Goal: Browse casually

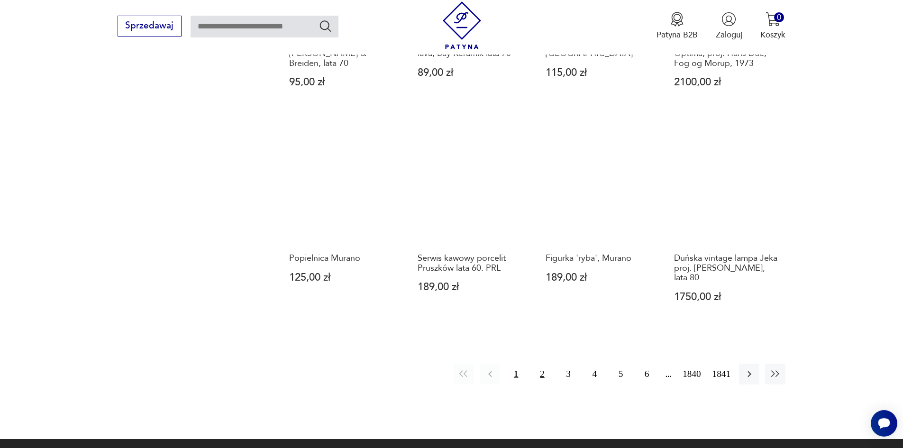
scroll to position [876, 0]
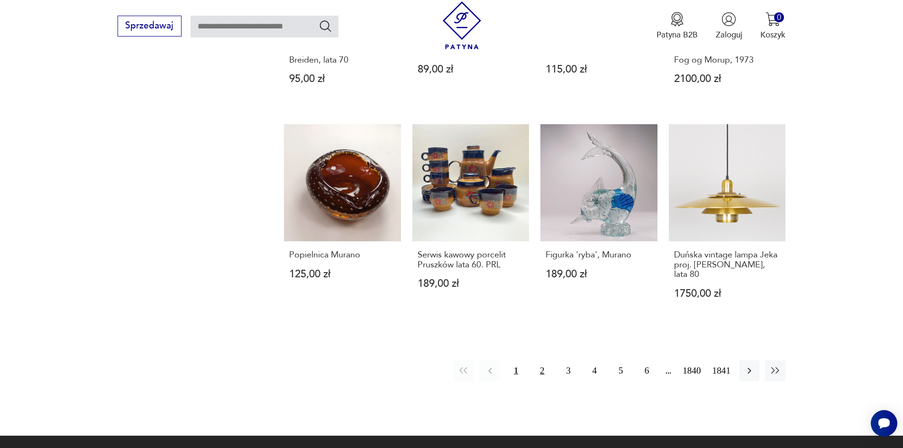
click at [552, 360] on button "2" at bounding box center [542, 370] width 20 height 20
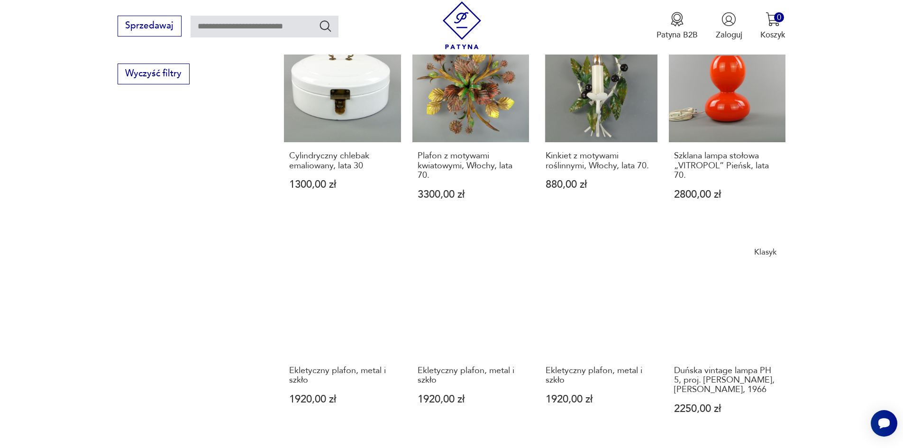
scroll to position [787, 0]
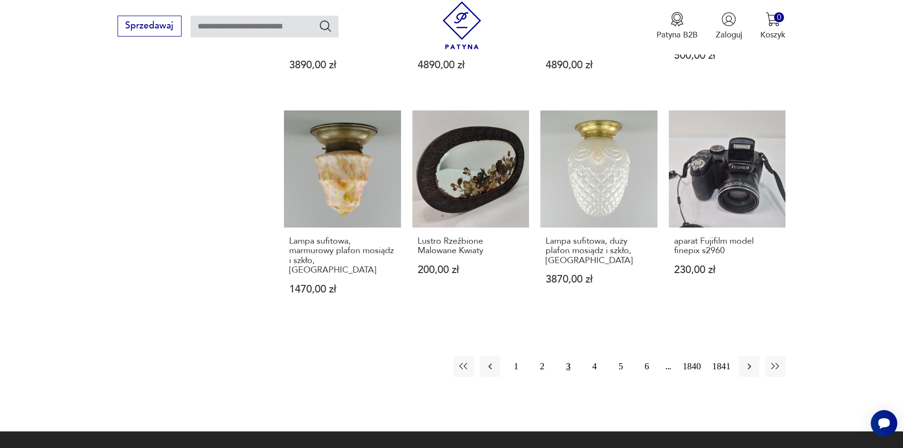
scroll to position [1024, 0]
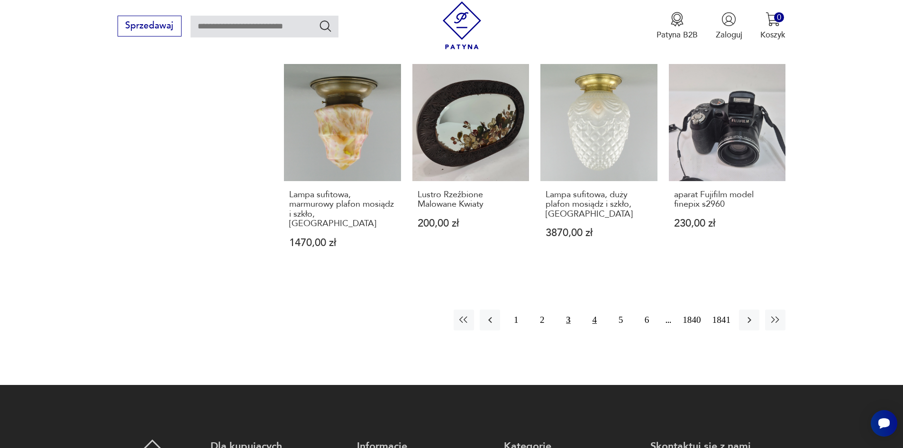
click at [605, 309] on button "4" at bounding box center [594, 319] width 20 height 20
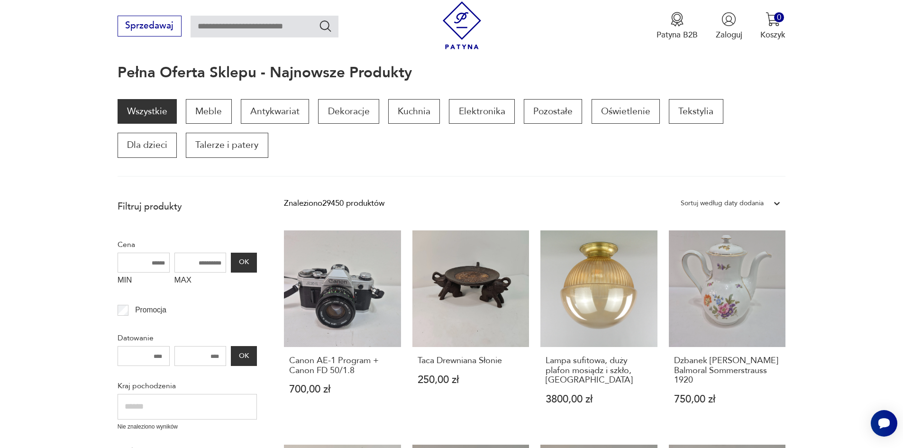
scroll to position [76, 0]
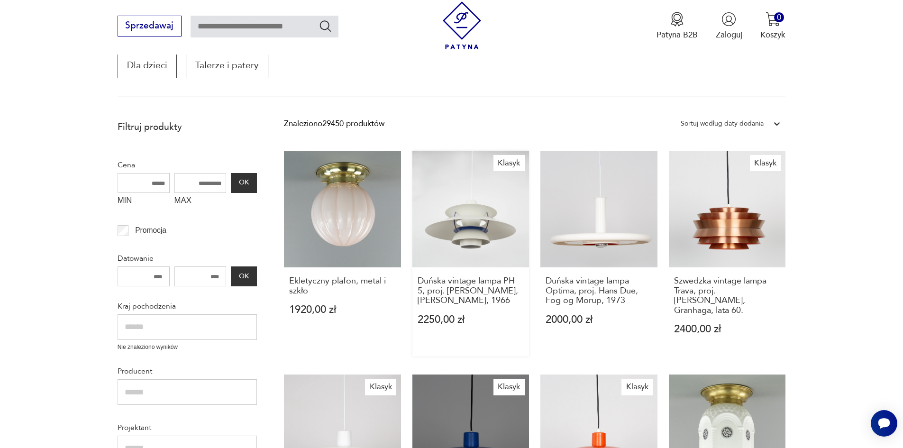
scroll to position [171, 0]
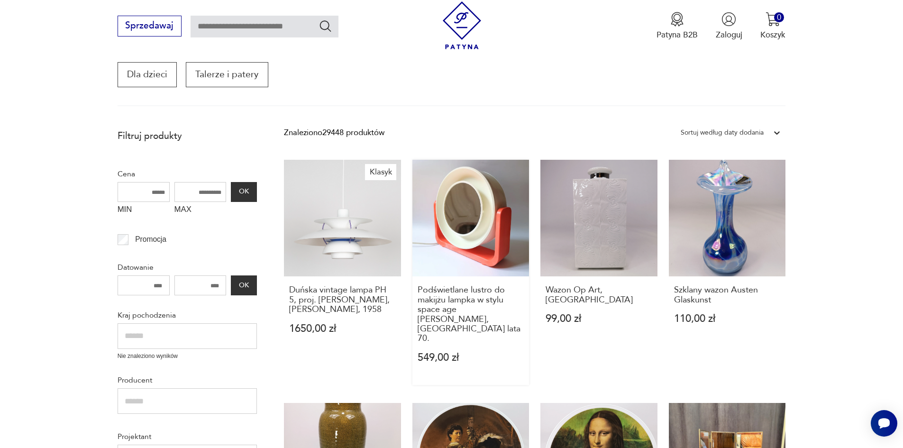
scroll to position [123, 0]
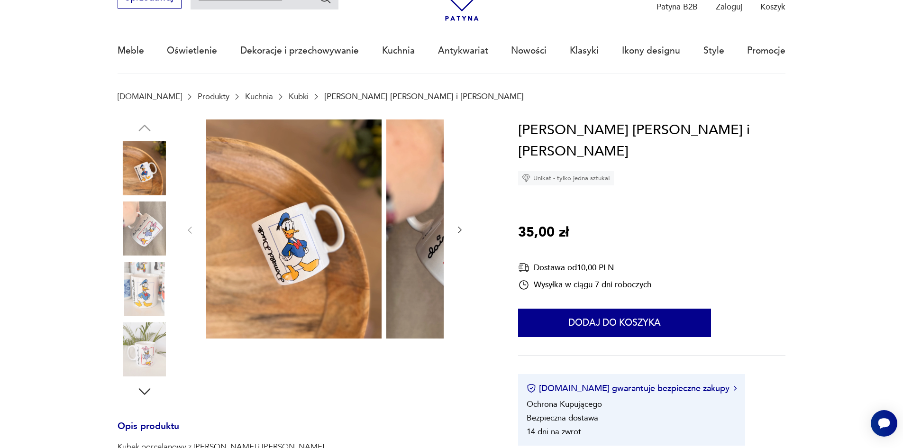
scroll to position [95, 0]
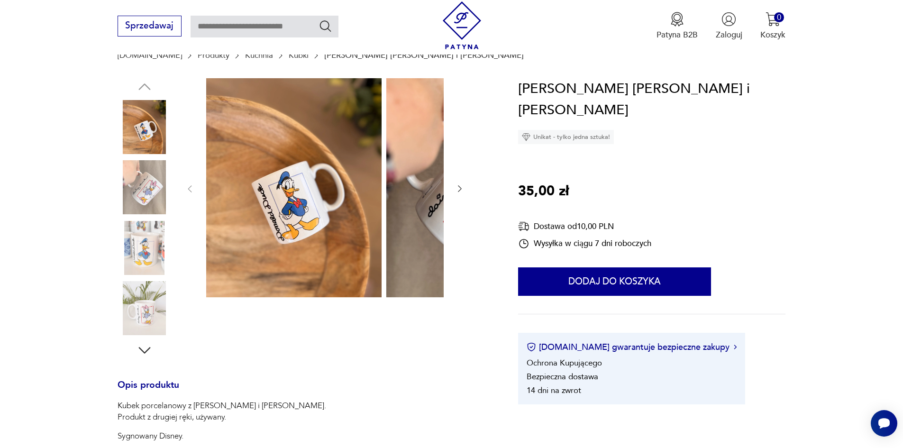
click at [455, 189] on icon "button" at bounding box center [459, 188] width 9 height 9
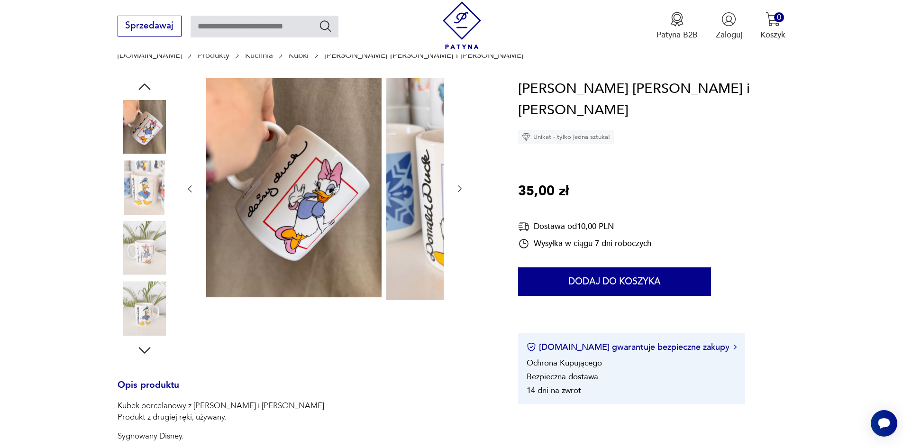
click at [455, 189] on icon "button" at bounding box center [459, 188] width 9 height 9
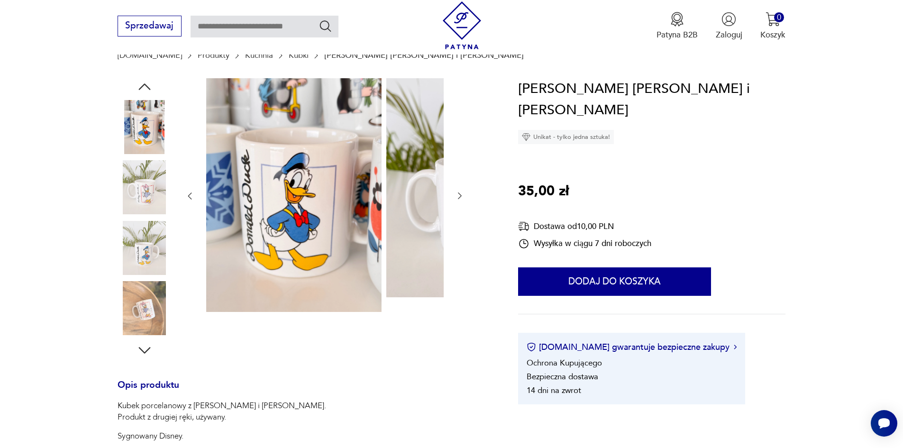
click at [378, 189] on div at bounding box center [325, 196] width 280 height 236
click at [380, 192] on div at bounding box center [325, 196] width 280 height 236
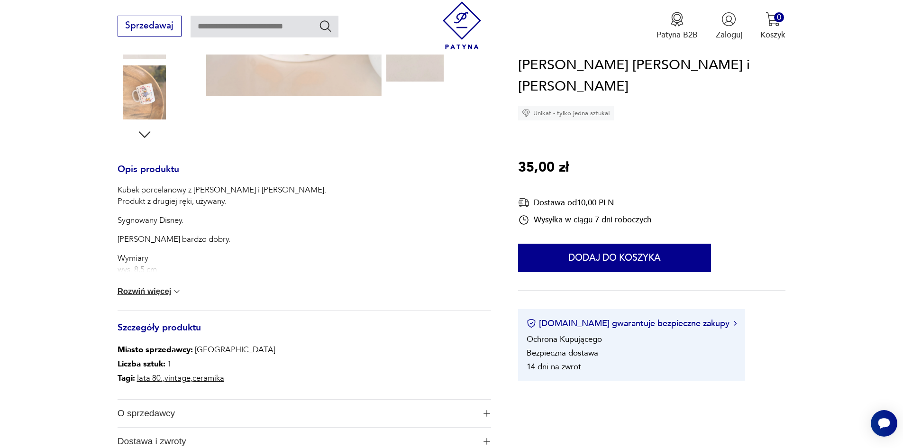
scroll to position [332, 0]
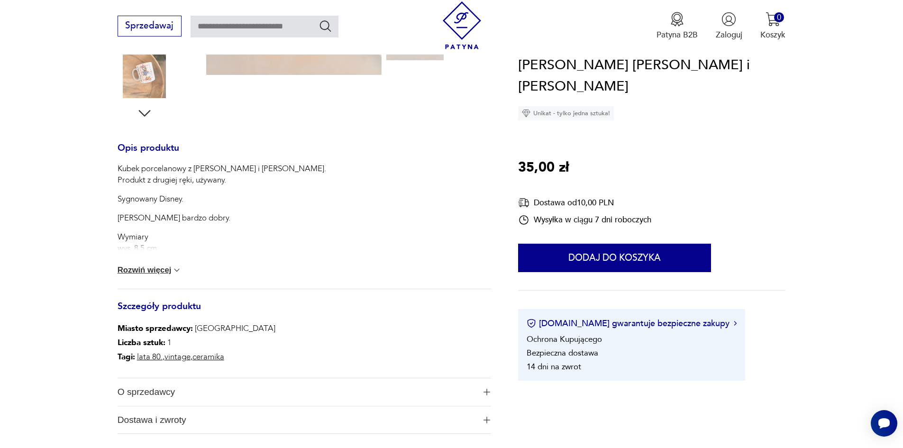
click at [129, 275] on button "Rozwiń więcej" at bounding box center [150, 269] width 64 height 9
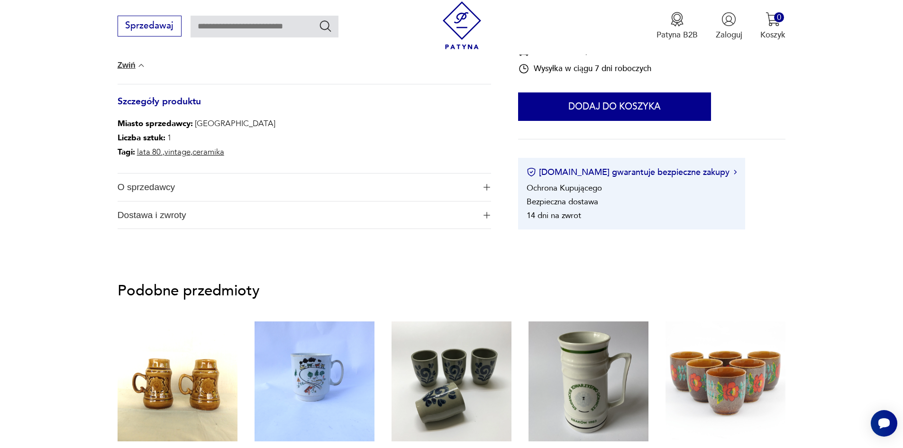
scroll to position [569, 0]
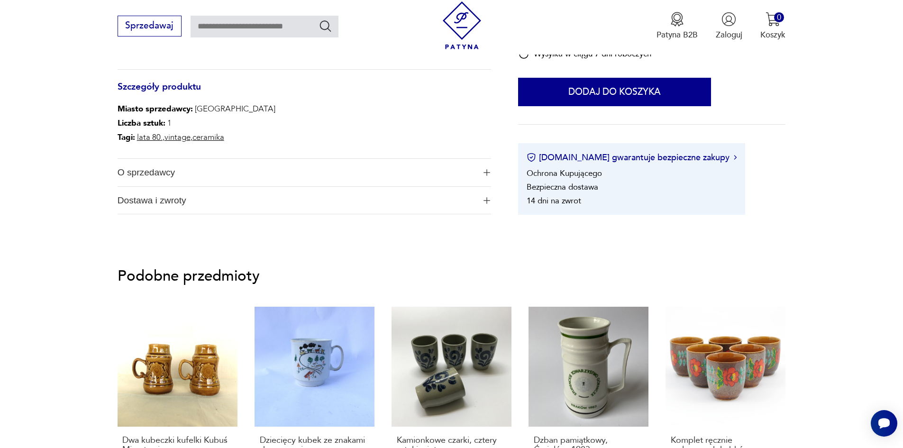
click at [146, 185] on span "O sprzedawcy" at bounding box center [297, 172] width 358 height 27
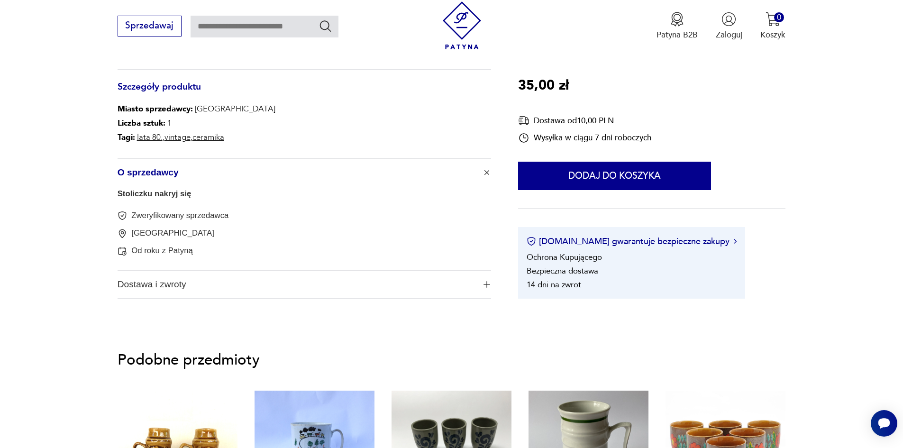
click at [137, 198] on link "Stoliczku nakryj się" at bounding box center [155, 193] width 74 height 9
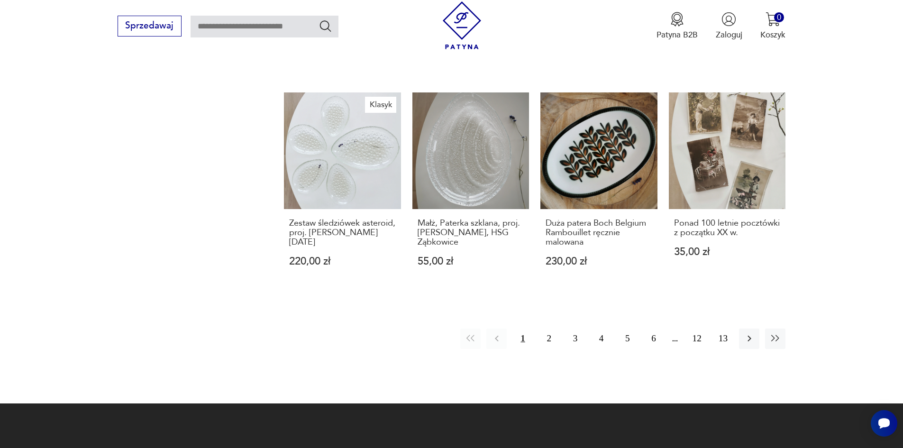
scroll to position [972, 0]
click at [555, 328] on button "2" at bounding box center [549, 338] width 20 height 20
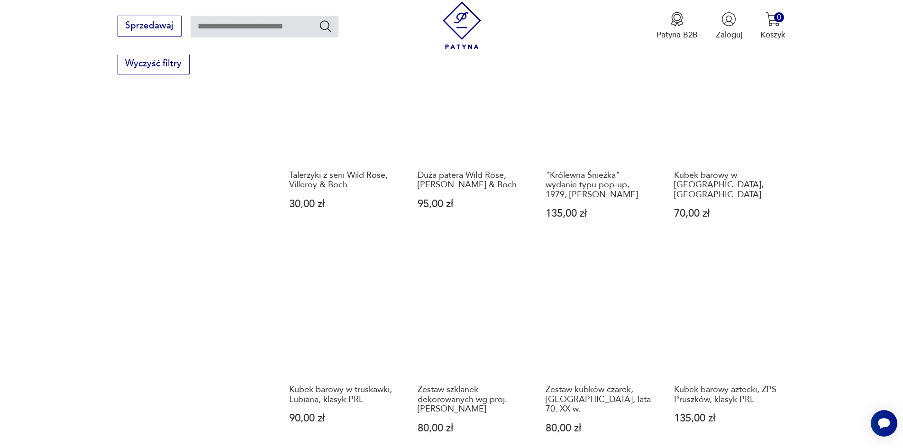
scroll to position [925, 0]
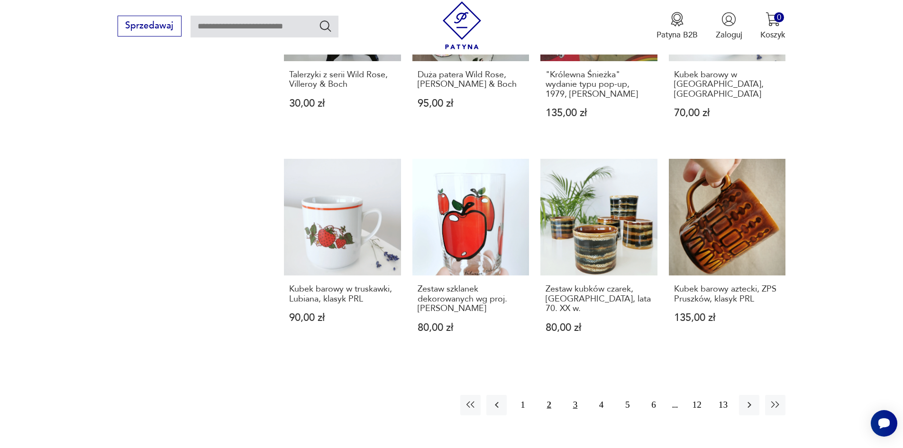
click at [584, 395] on button "3" at bounding box center [575, 405] width 20 height 20
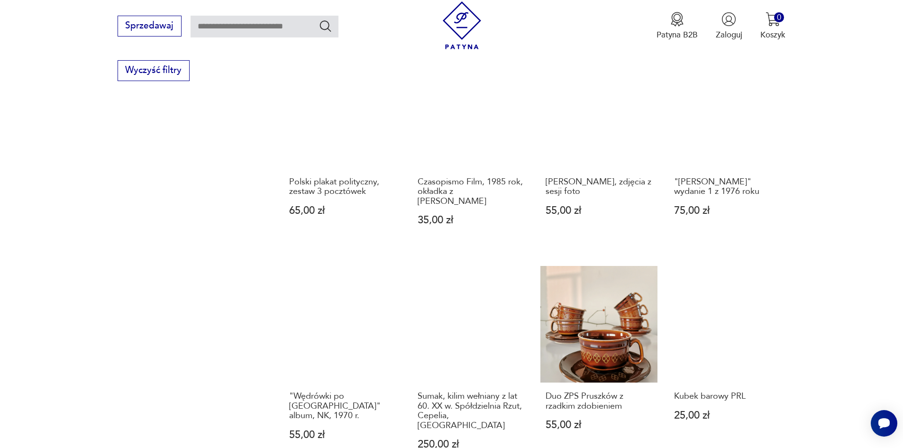
scroll to position [878, 0]
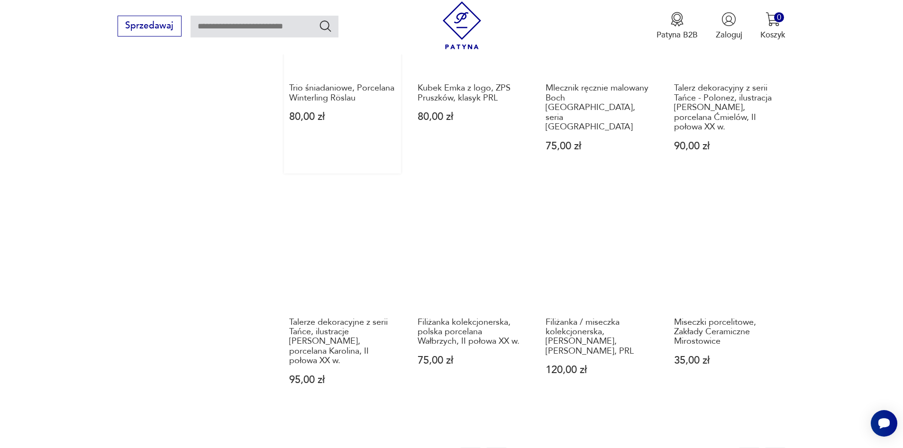
scroll to position [925, 0]
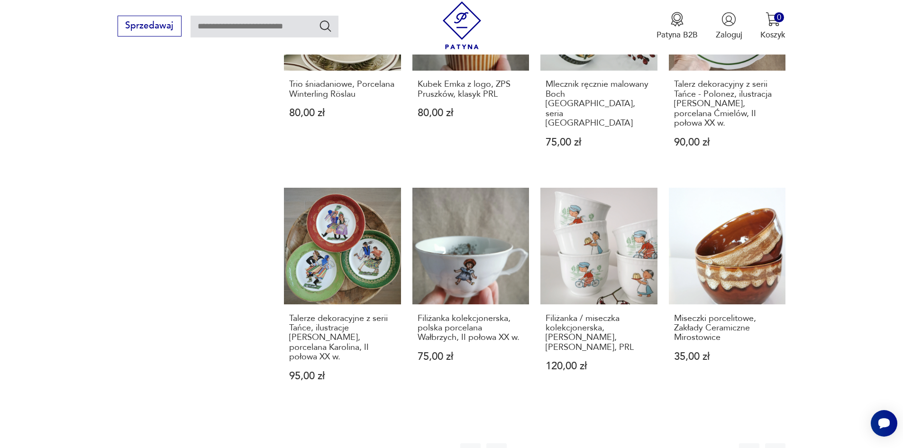
click at [637, 443] on button "5" at bounding box center [627, 453] width 20 height 20
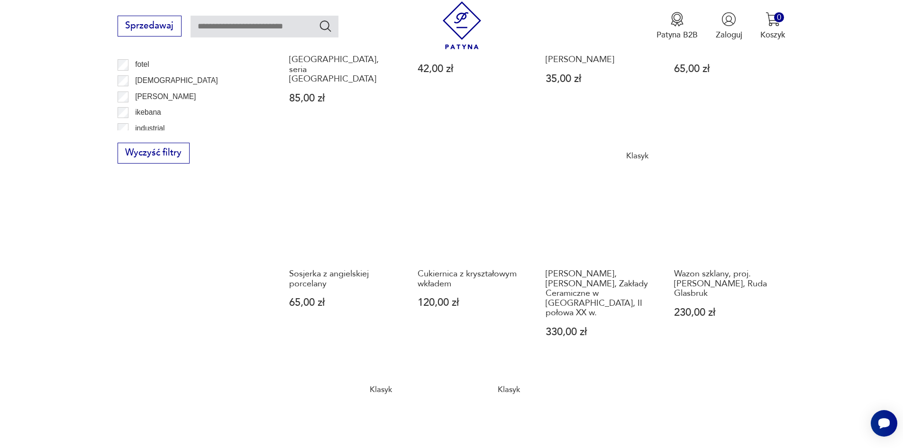
scroll to position [783, 0]
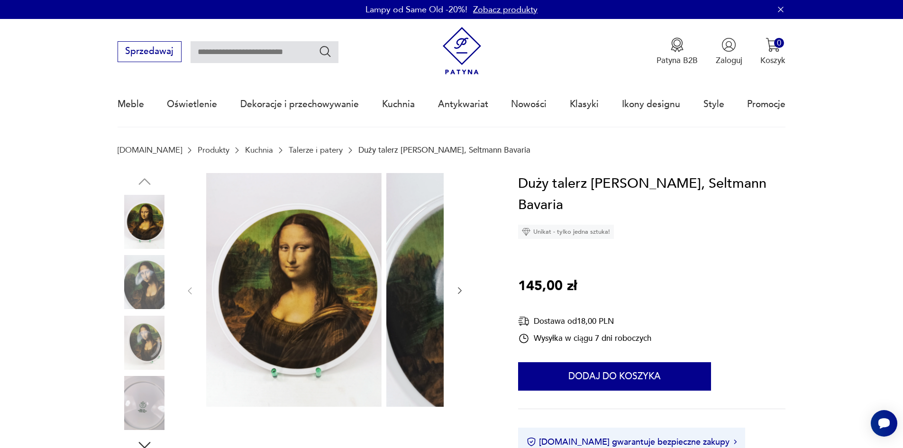
click at [130, 271] on img at bounding box center [145, 282] width 54 height 54
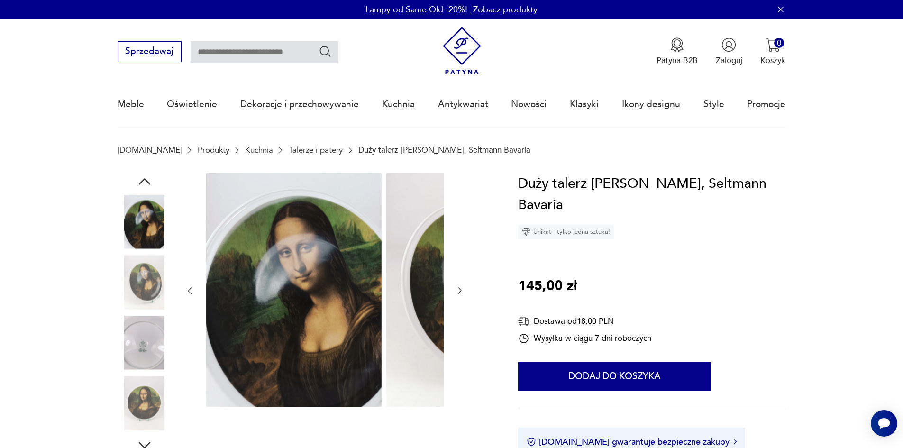
click at [132, 294] on img at bounding box center [145, 282] width 54 height 54
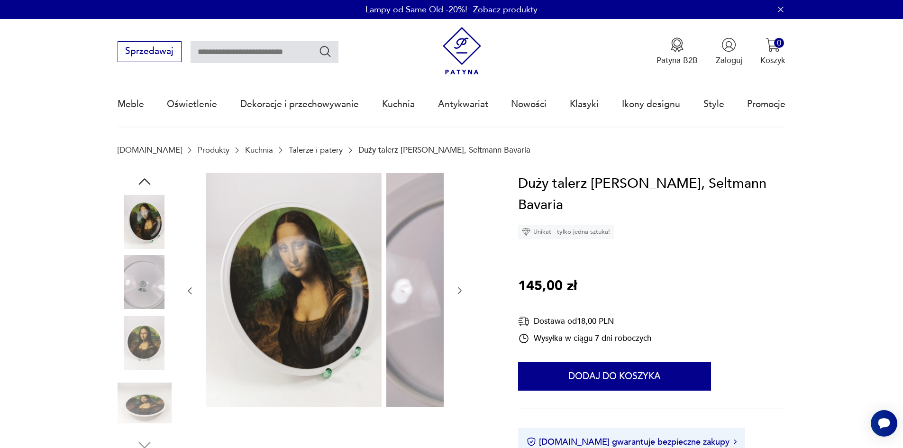
click at [134, 309] on img at bounding box center [145, 282] width 54 height 54
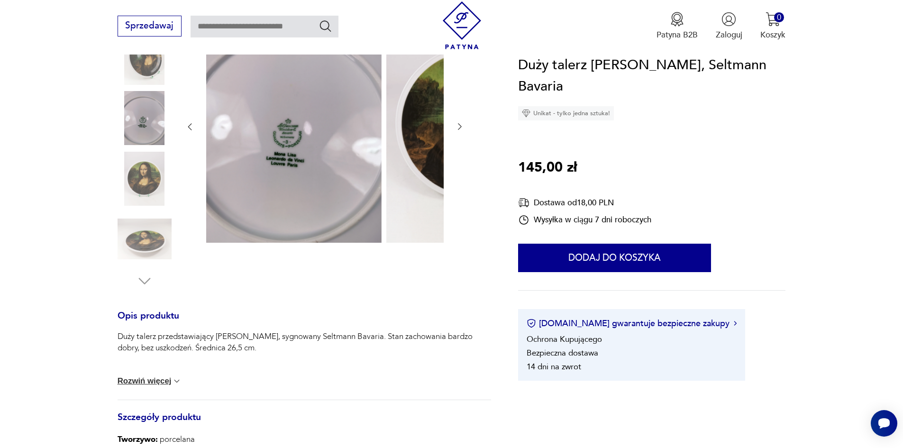
scroll to position [190, 0]
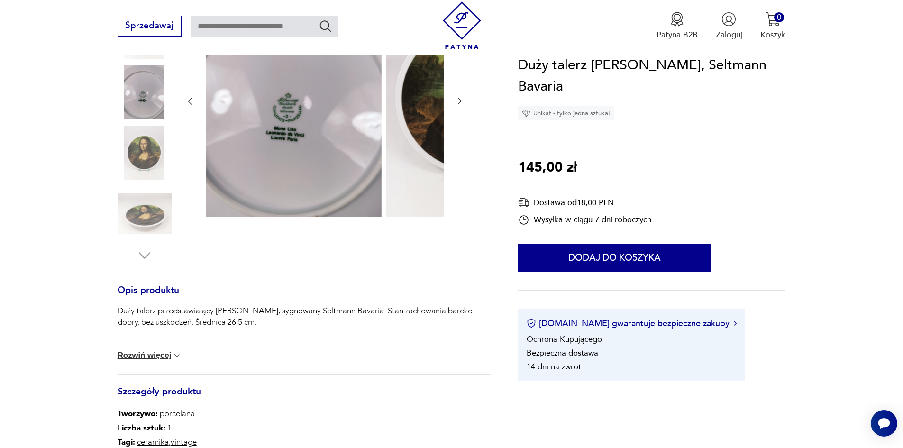
click at [119, 149] on img at bounding box center [145, 153] width 54 height 54
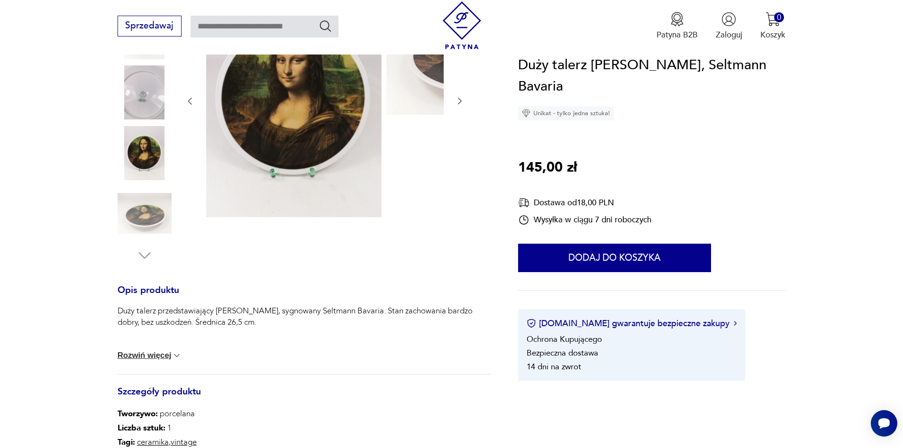
click at [122, 213] on img at bounding box center [145, 213] width 54 height 54
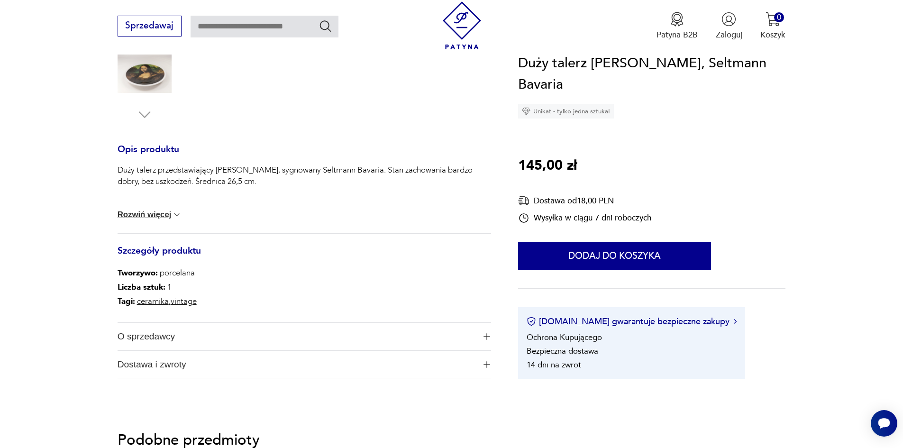
scroll to position [375, 0]
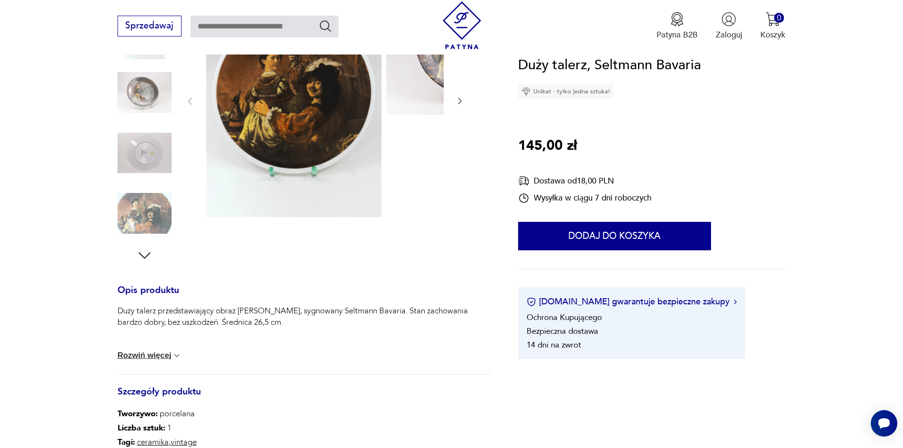
click at [121, 99] on img at bounding box center [145, 92] width 54 height 54
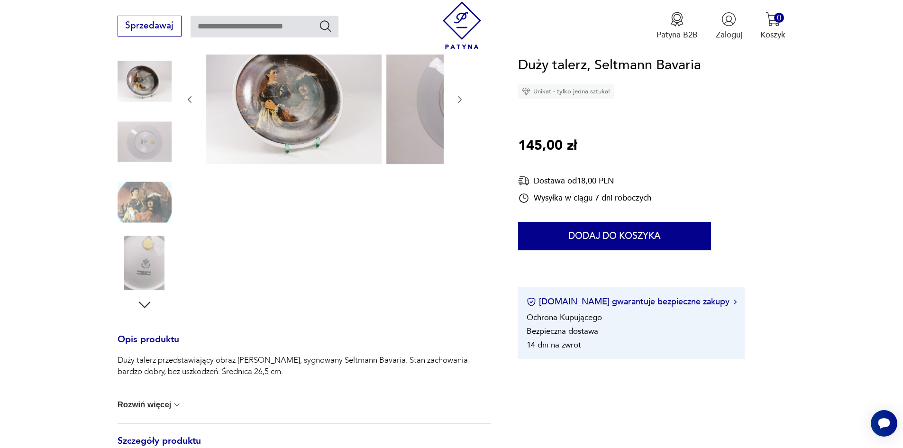
scroll to position [138, 0]
click at [121, 127] on img at bounding box center [145, 144] width 54 height 54
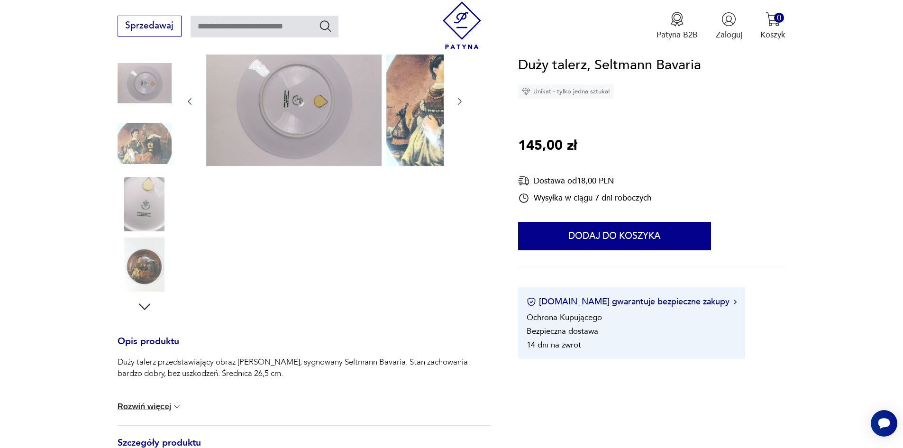
click at [136, 180] on div at bounding box center [145, 174] width 54 height 237
click at [139, 210] on img at bounding box center [145, 204] width 54 height 54
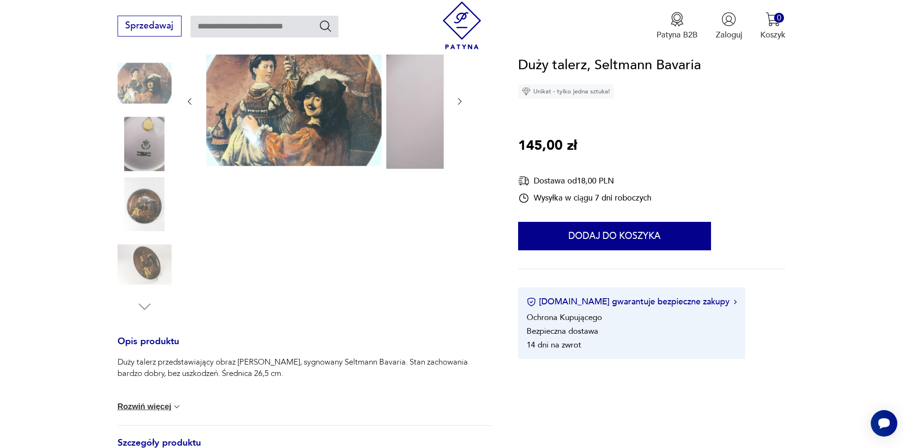
click at [125, 224] on img at bounding box center [145, 204] width 54 height 54
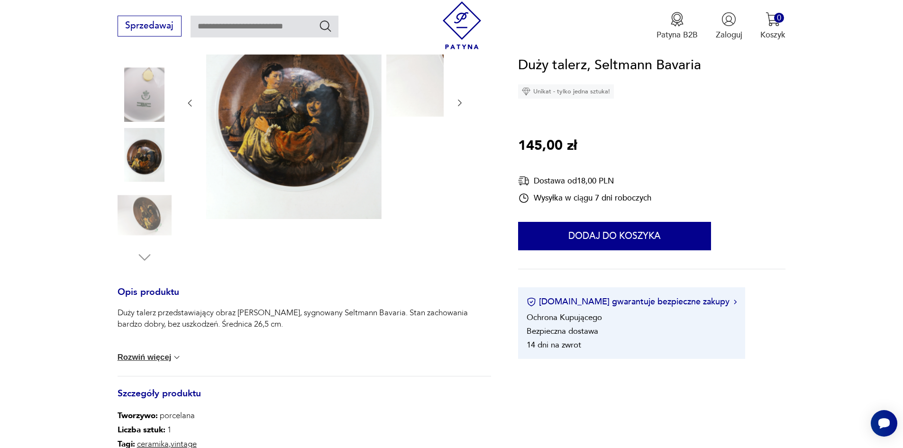
scroll to position [190, 0]
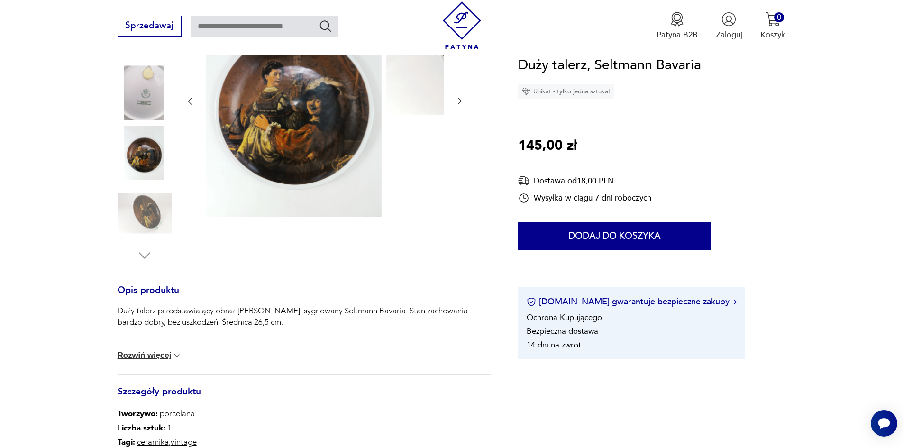
click at [120, 168] on img at bounding box center [145, 153] width 54 height 54
click at [132, 218] on img at bounding box center [145, 213] width 54 height 54
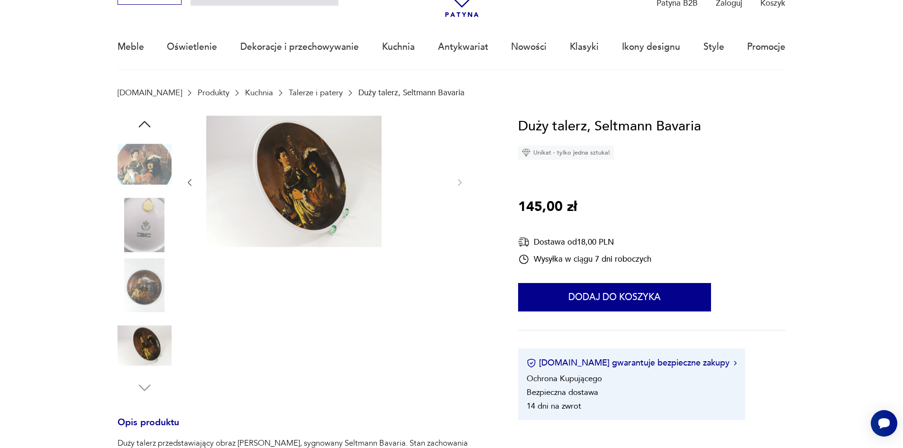
scroll to position [44, 0]
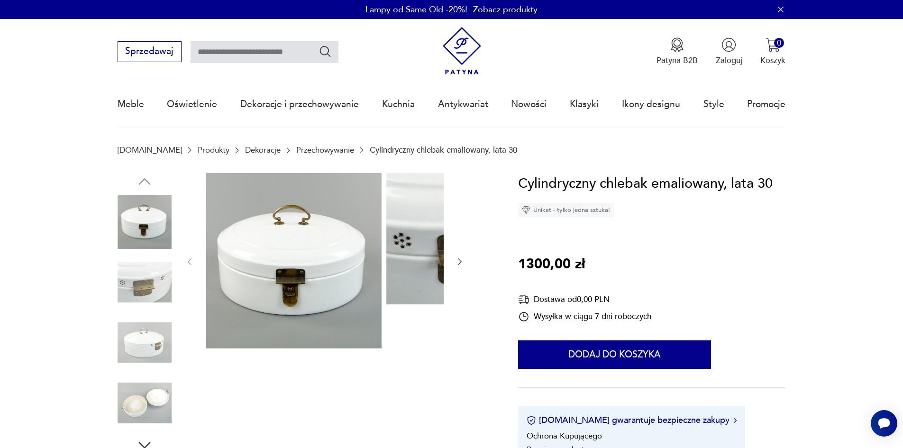
click at [131, 299] on img at bounding box center [145, 282] width 54 height 54
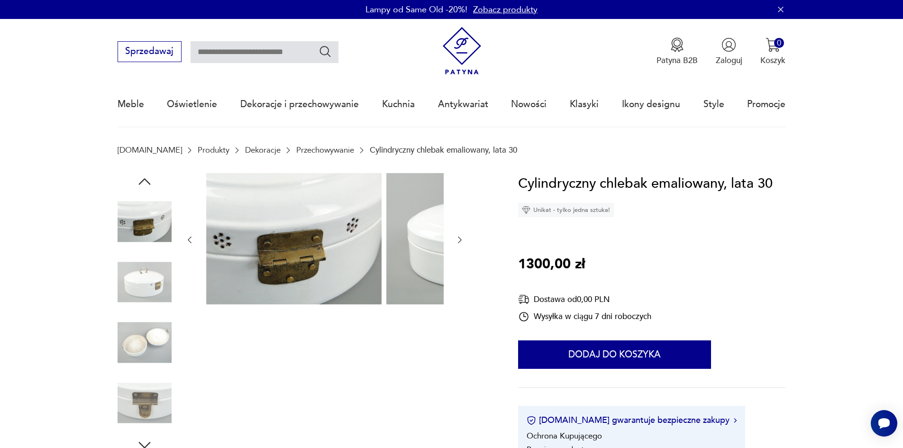
click at [131, 291] on img at bounding box center [145, 282] width 54 height 54
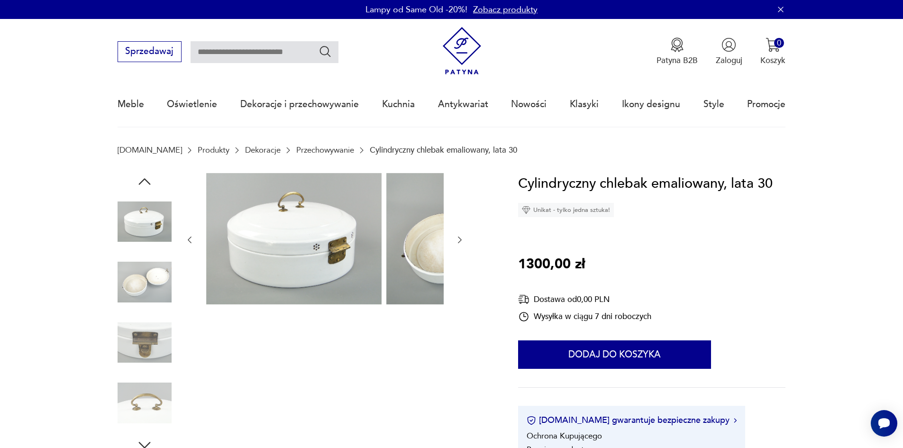
click at [128, 295] on img at bounding box center [145, 282] width 54 height 54
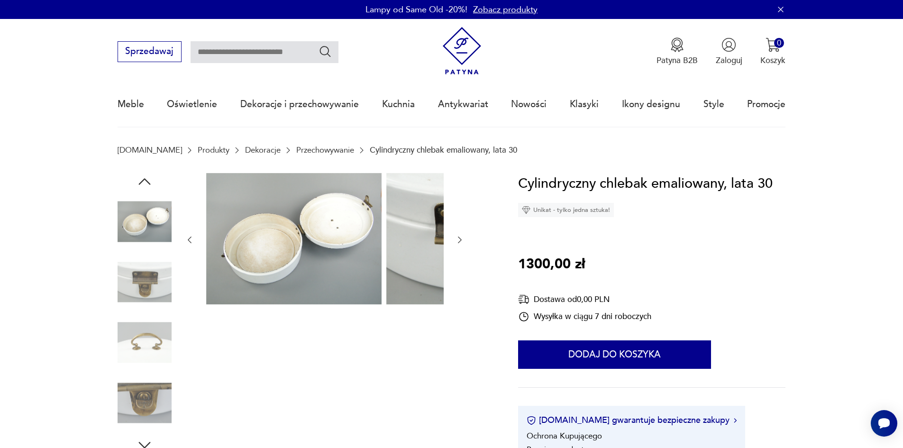
click at [129, 304] on img at bounding box center [145, 282] width 54 height 54
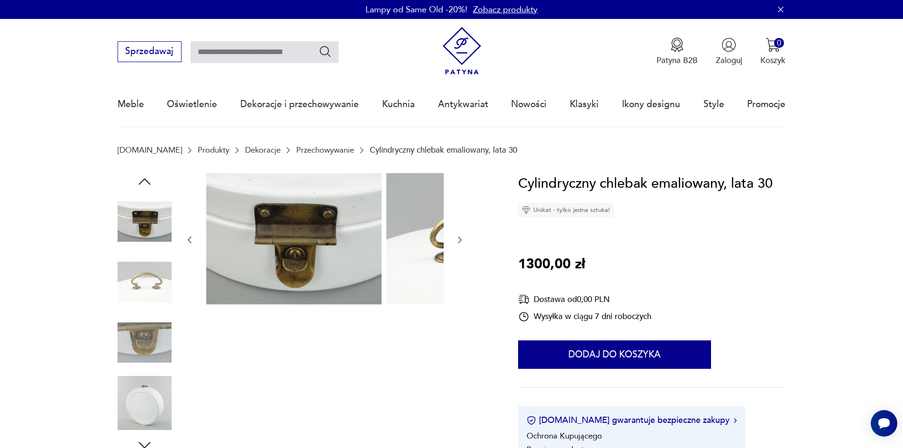
click at [129, 304] on img at bounding box center [145, 282] width 54 height 54
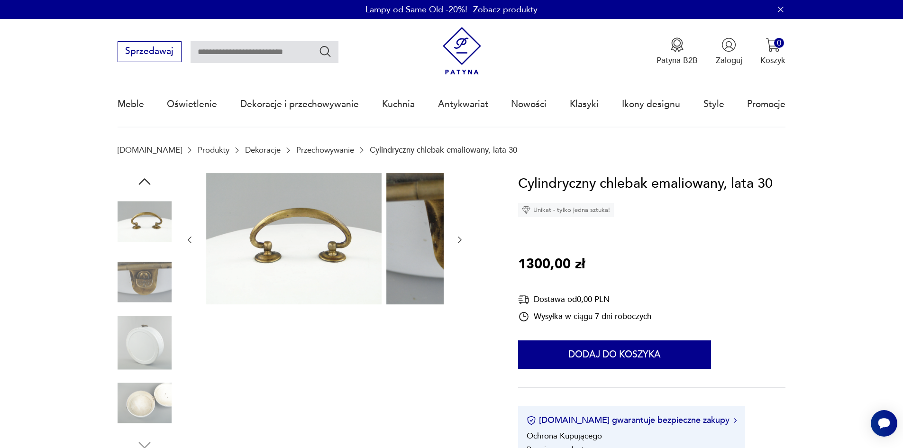
click at [134, 293] on img at bounding box center [145, 282] width 54 height 54
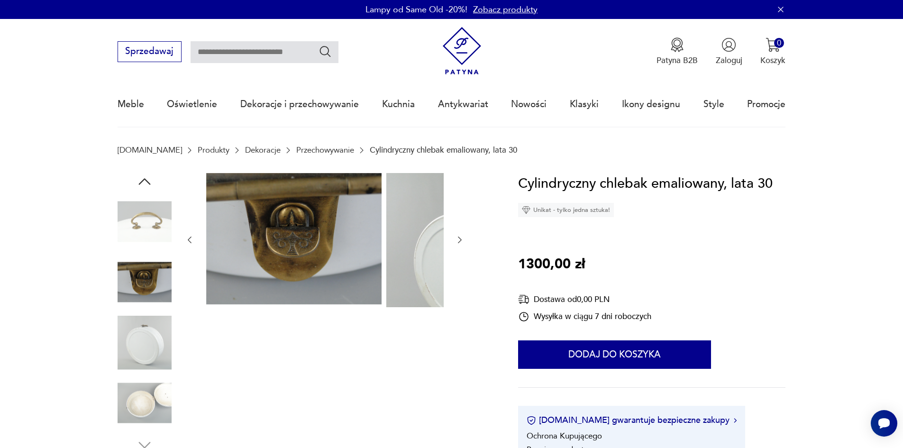
click at [132, 309] on img at bounding box center [145, 282] width 54 height 54
click at [136, 339] on img at bounding box center [145, 343] width 54 height 54
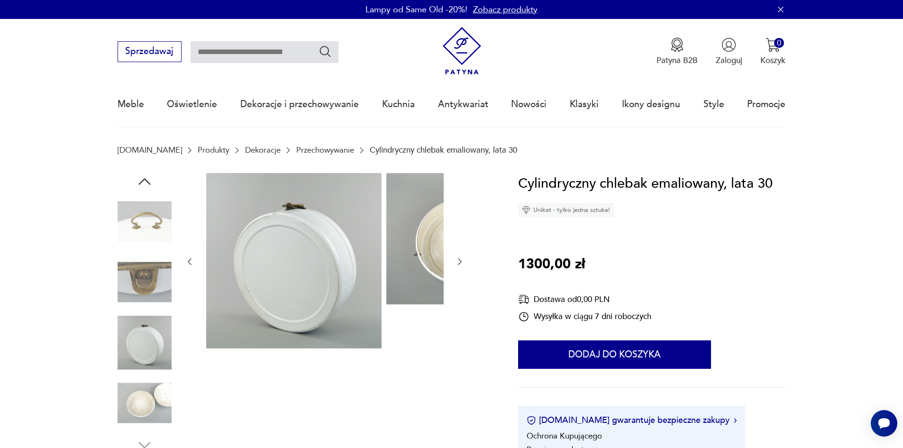
click at [139, 414] on img at bounding box center [145, 403] width 54 height 54
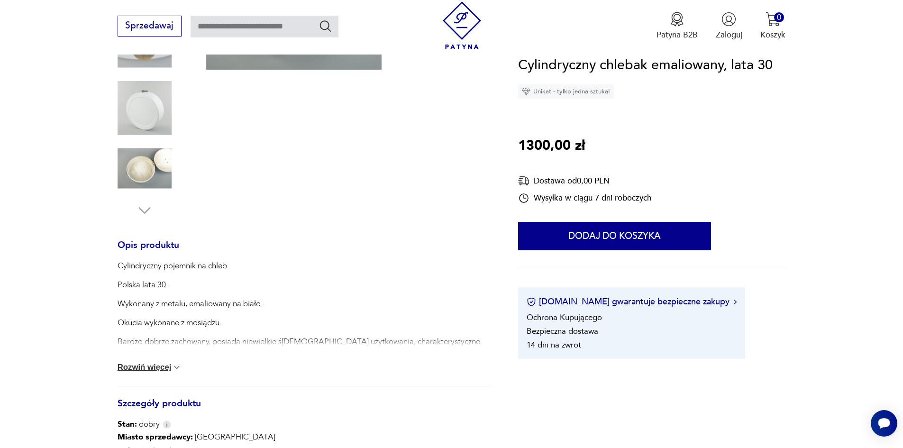
scroll to position [237, 0]
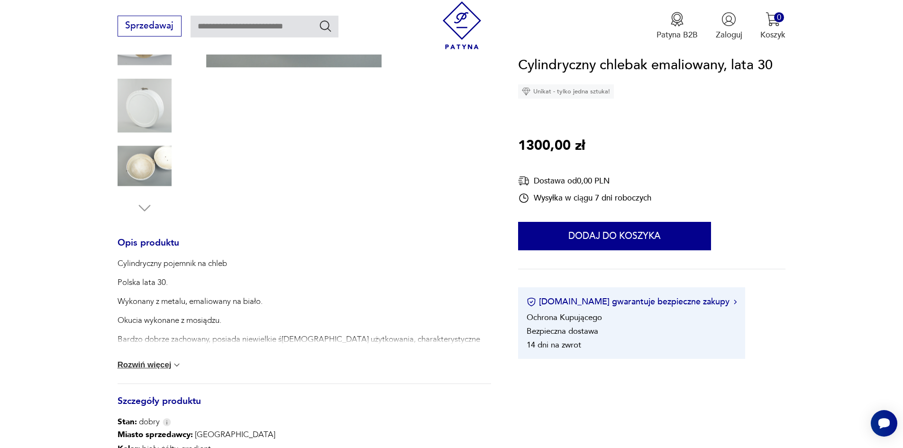
click at [127, 366] on div "Cylindryczny pojemnik na chleb Polska lata 30. Wykonany z metalu, emaliowany na…" at bounding box center [304, 321] width 373 height 126
click at [130, 369] on button "Rozwiń więcej" at bounding box center [150, 364] width 64 height 9
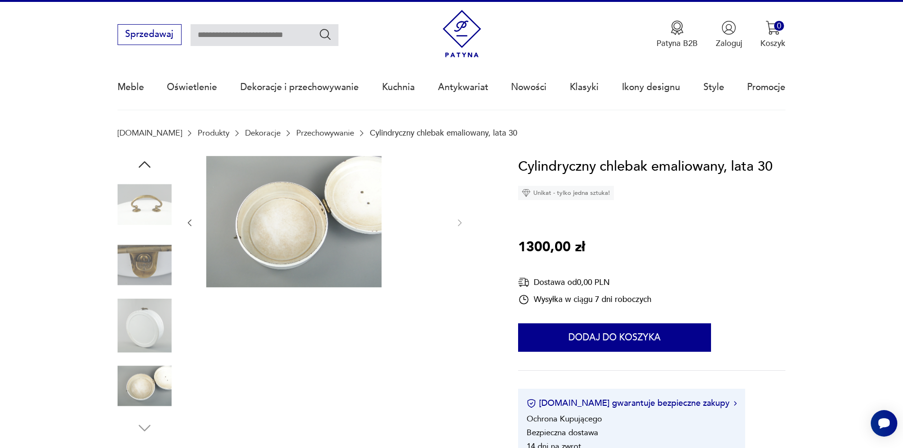
scroll to position [0, 0]
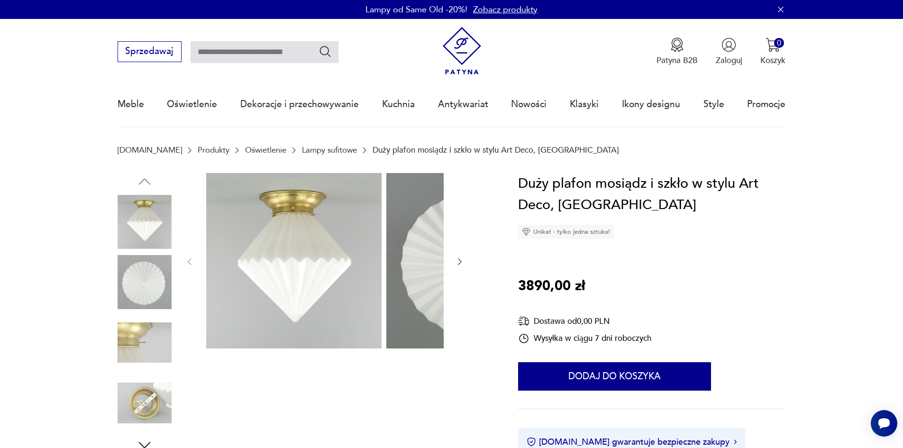
click at [126, 280] on img at bounding box center [145, 282] width 54 height 54
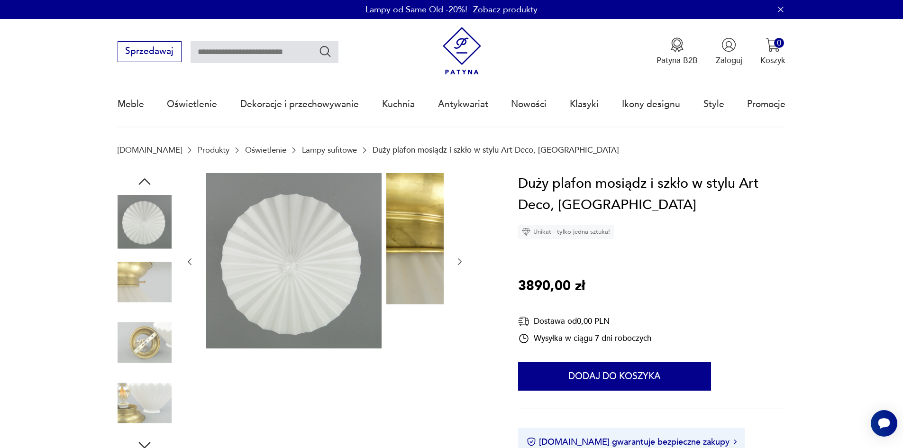
click at [123, 296] on img at bounding box center [145, 282] width 54 height 54
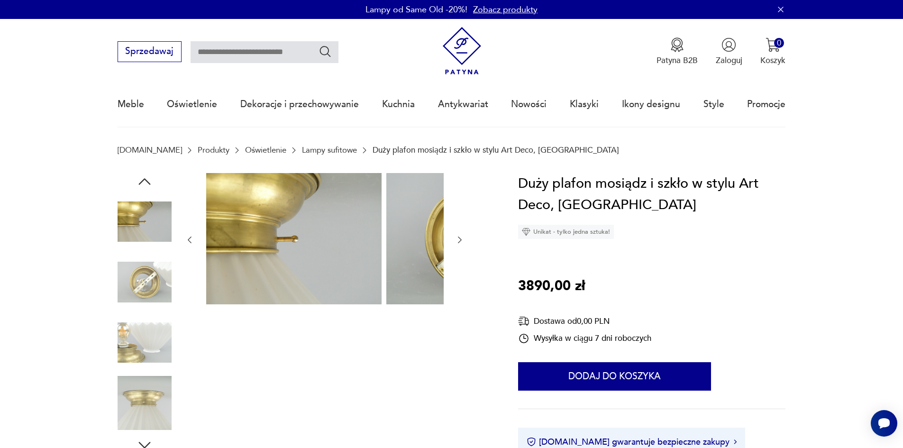
click at [123, 298] on img at bounding box center [145, 282] width 54 height 54
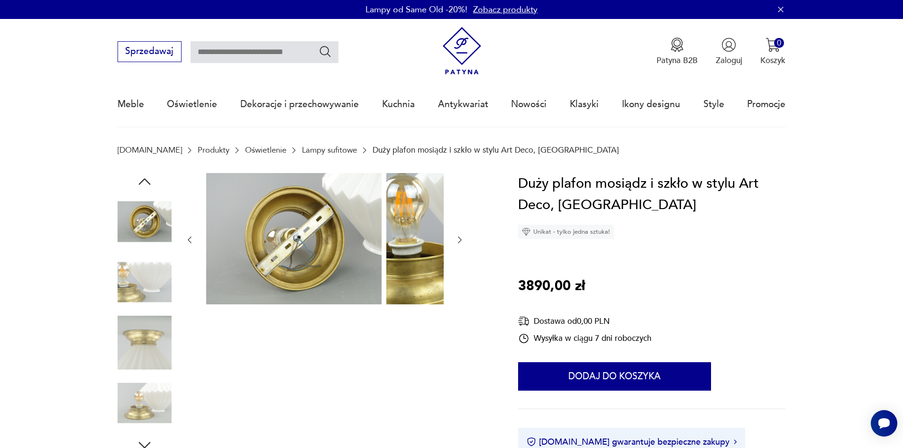
click at [123, 304] on img at bounding box center [145, 282] width 54 height 54
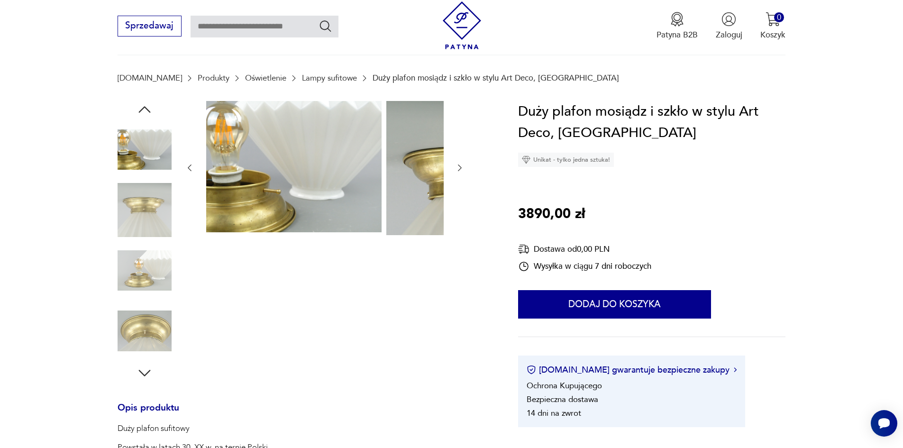
scroll to position [190, 0]
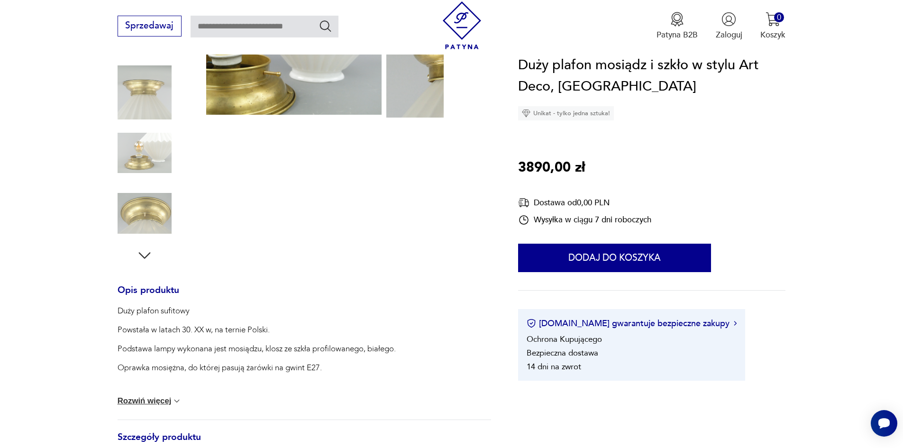
click at [128, 162] on img at bounding box center [145, 153] width 54 height 54
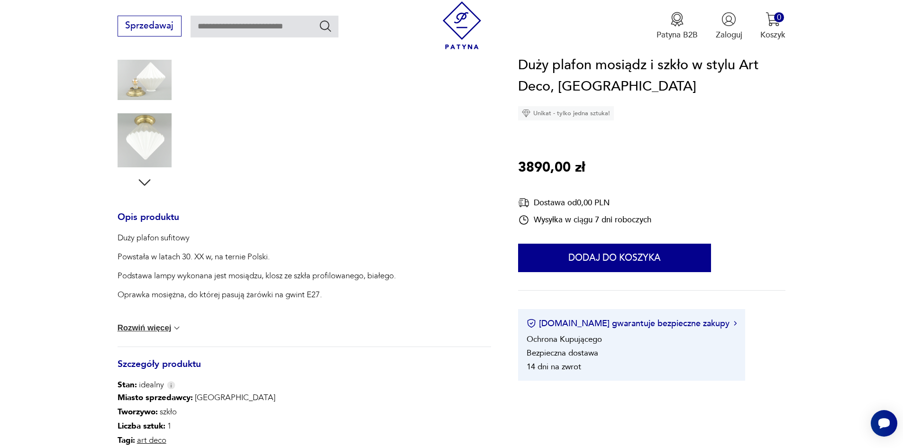
scroll to position [284, 0]
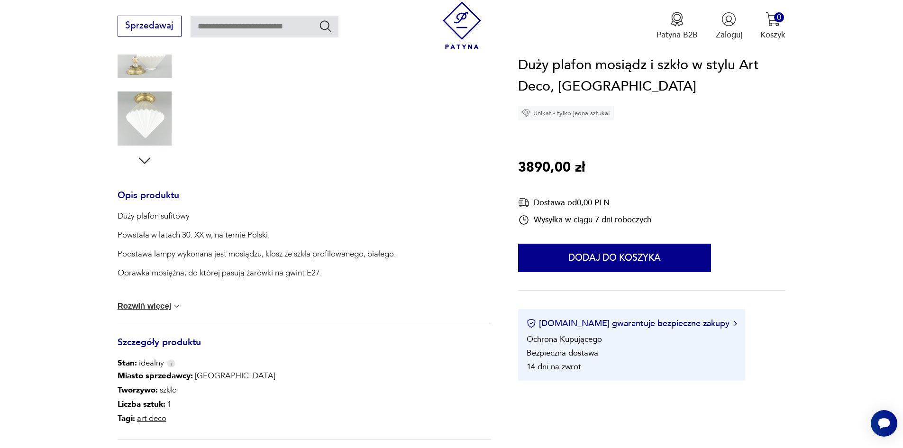
click at [120, 311] on button "Rozwiń więcej" at bounding box center [150, 305] width 64 height 9
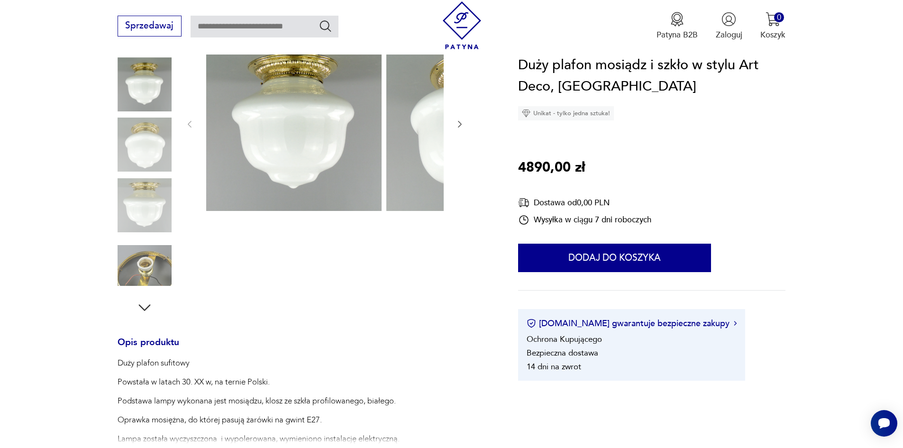
scroll to position [47, 0]
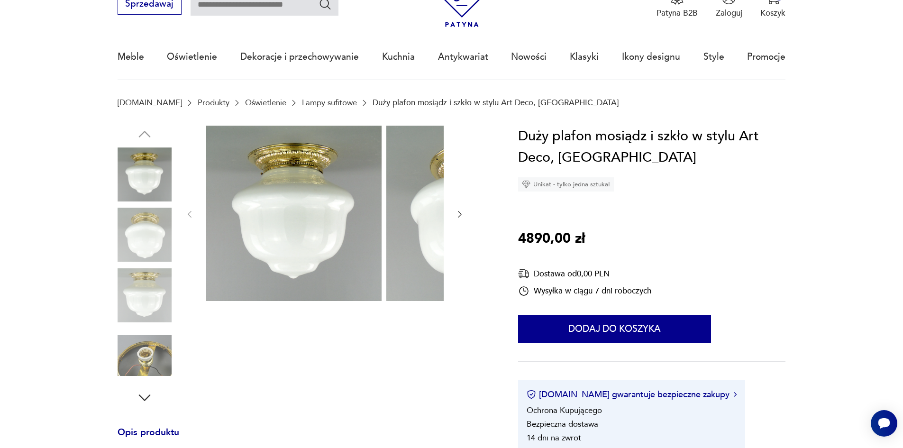
click at [118, 246] on img at bounding box center [145, 235] width 54 height 54
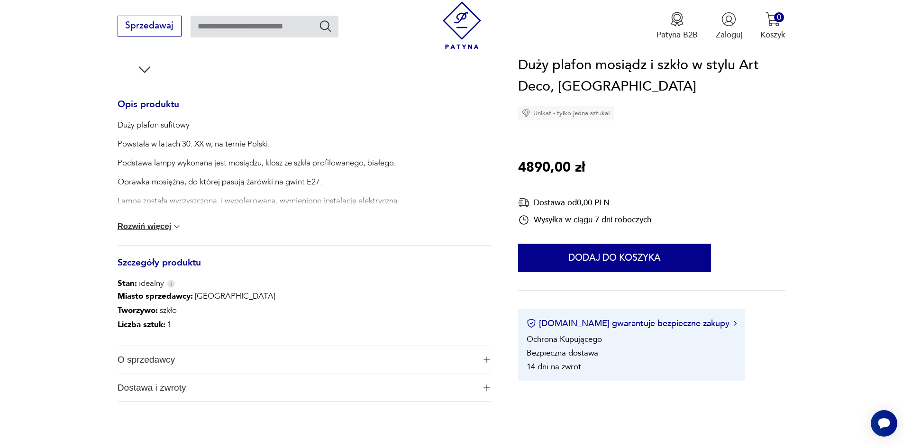
scroll to position [379, 0]
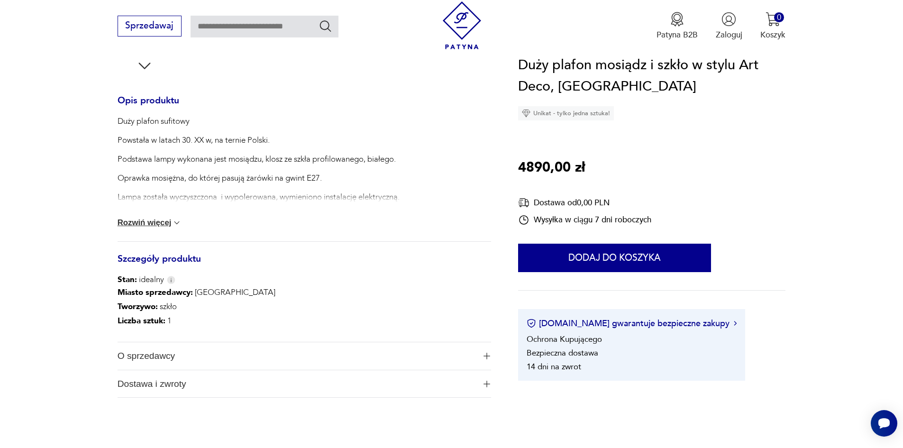
click at [121, 227] on button "Rozwiń więcej" at bounding box center [150, 222] width 64 height 9
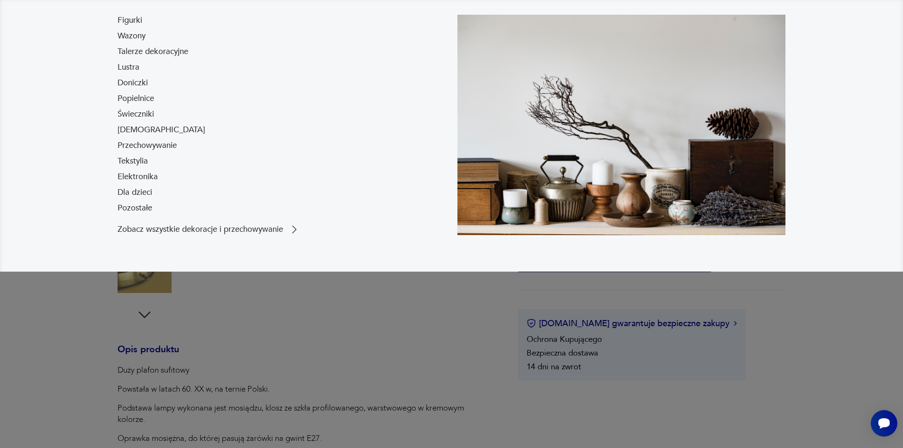
scroll to position [142, 0]
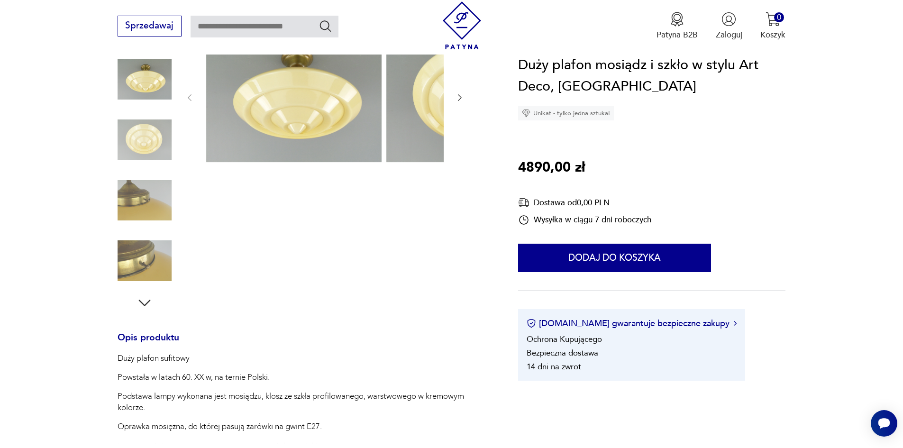
click at [126, 209] on img at bounding box center [145, 200] width 54 height 54
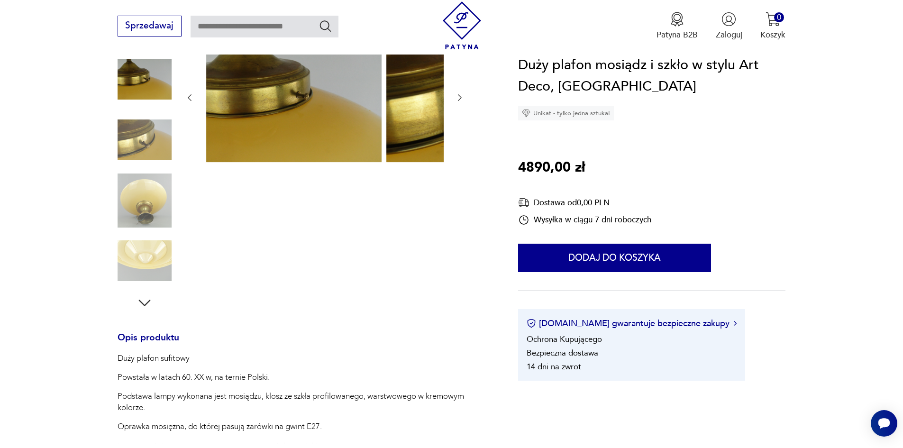
click at [133, 253] on img at bounding box center [145, 261] width 54 height 54
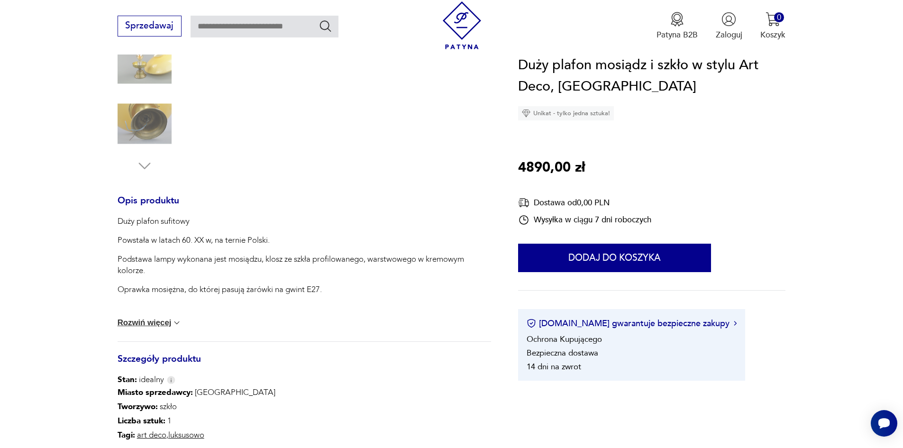
scroll to position [284, 0]
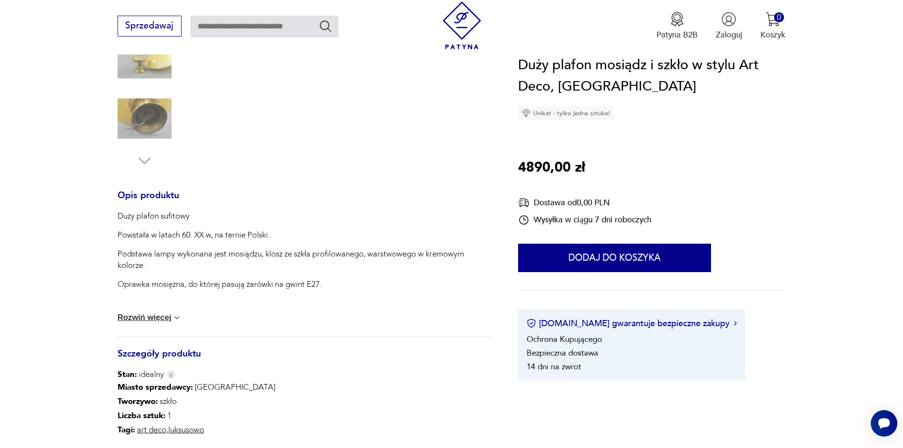
click at [145, 322] on button "Rozwiń więcej" at bounding box center [150, 317] width 64 height 9
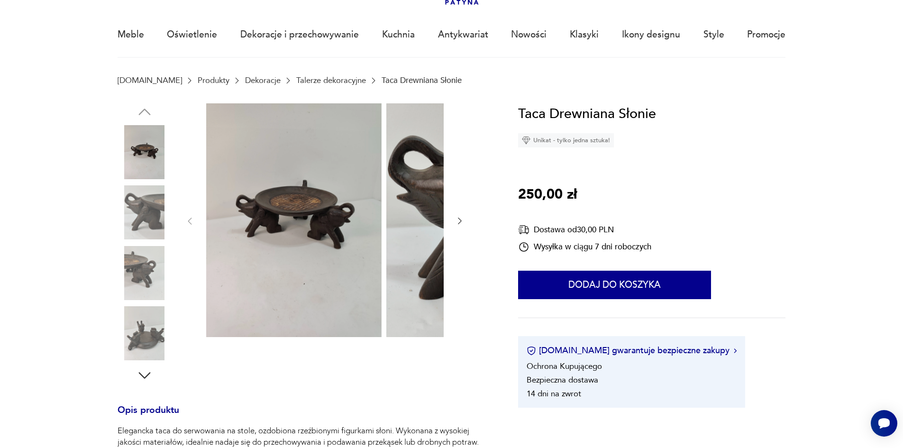
scroll to position [95, 0]
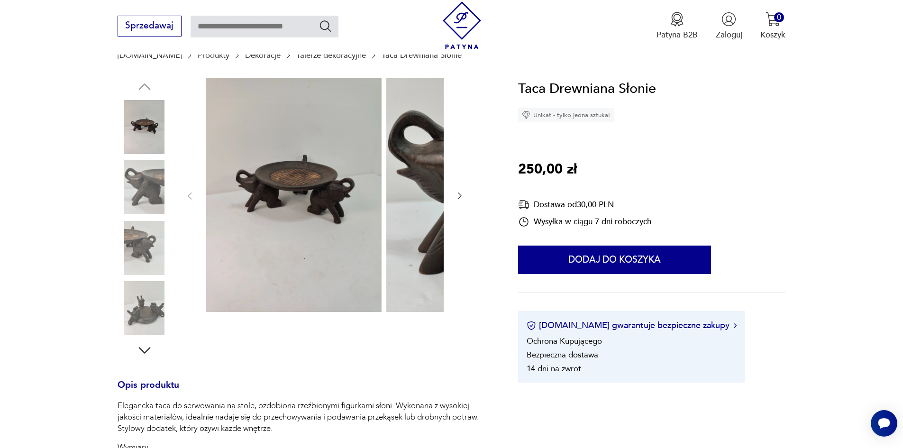
click at [130, 182] on img at bounding box center [145, 187] width 54 height 54
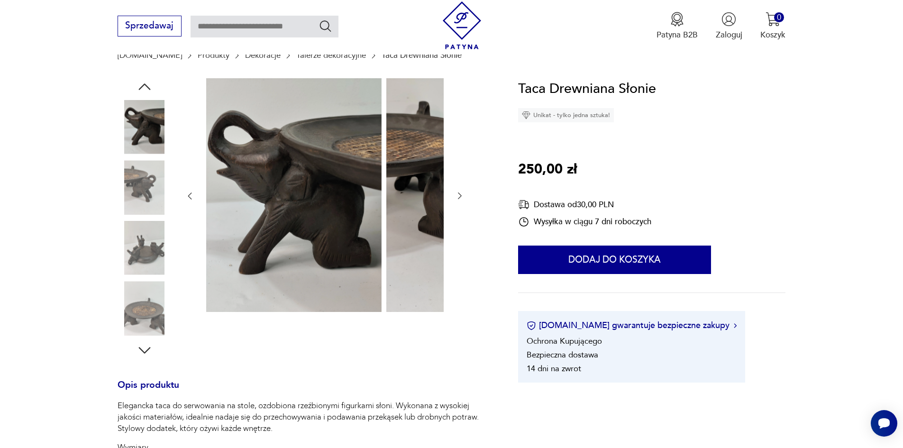
click at [127, 196] on img at bounding box center [145, 187] width 54 height 54
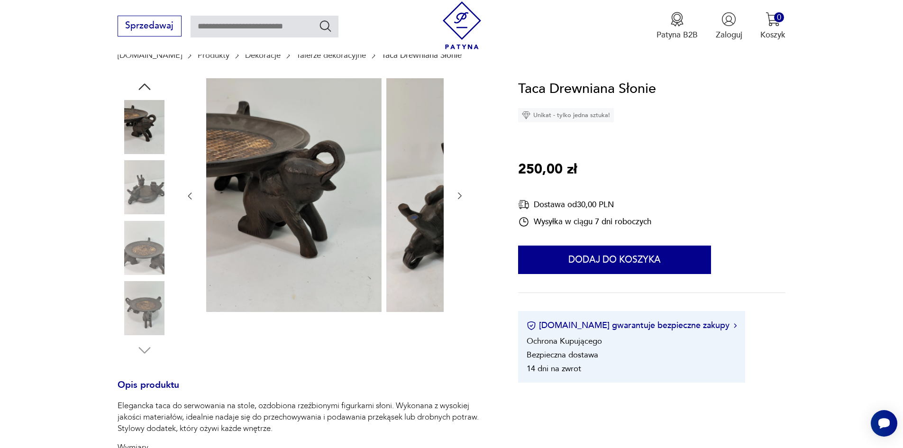
click at [122, 212] on img at bounding box center [145, 187] width 54 height 54
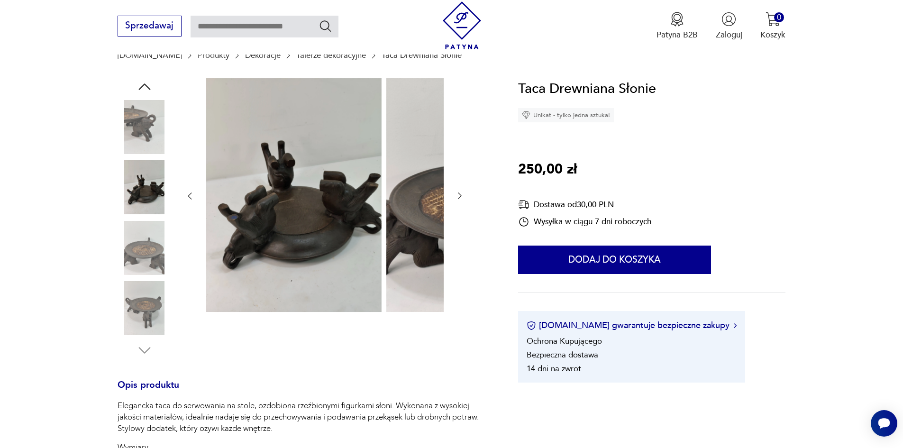
click at [125, 254] on img at bounding box center [145, 248] width 54 height 54
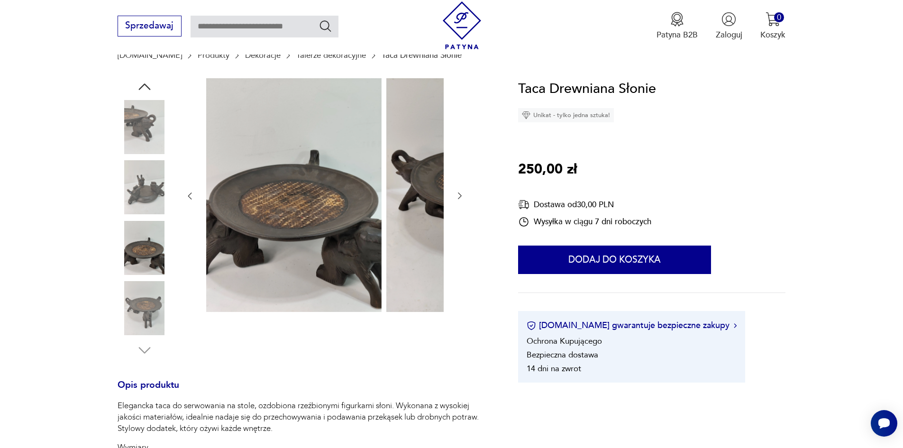
click at [123, 316] on img at bounding box center [145, 308] width 54 height 54
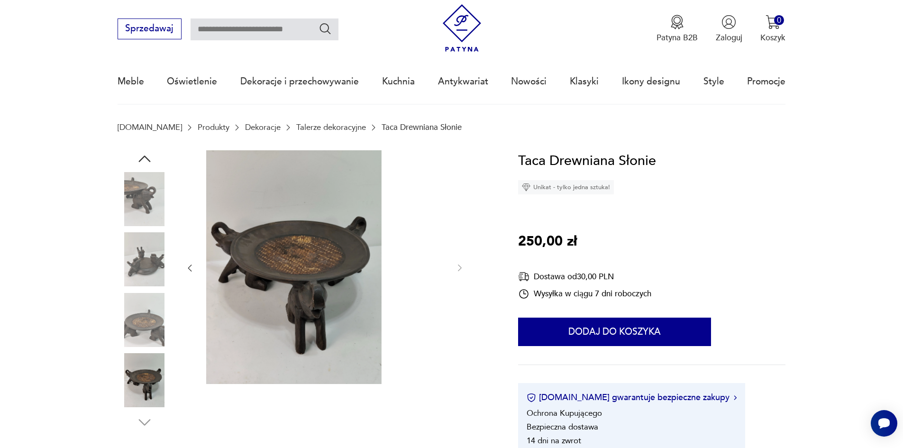
scroll to position [0, 0]
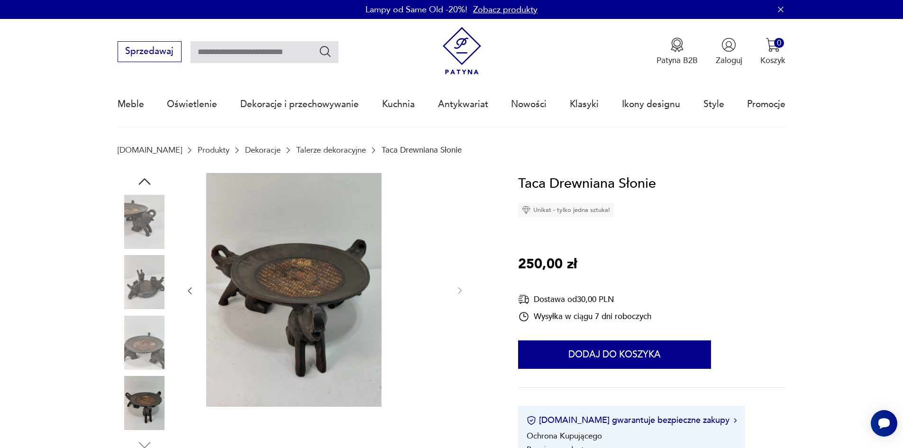
click at [125, 408] on img at bounding box center [145, 403] width 54 height 54
click at [126, 348] on img at bounding box center [145, 343] width 54 height 54
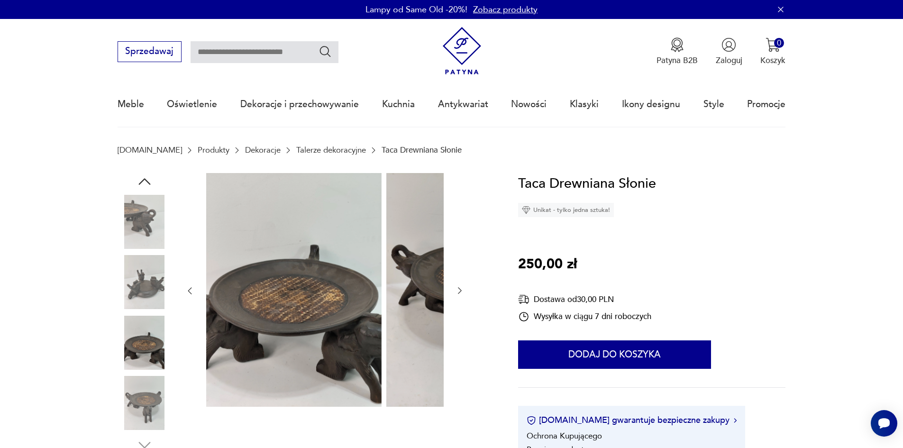
click at [126, 284] on img at bounding box center [145, 282] width 54 height 54
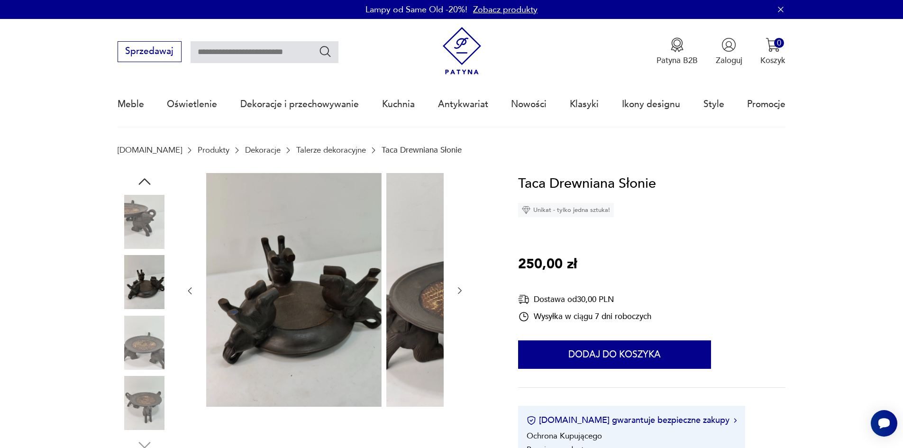
click at [120, 220] on img at bounding box center [145, 222] width 54 height 54
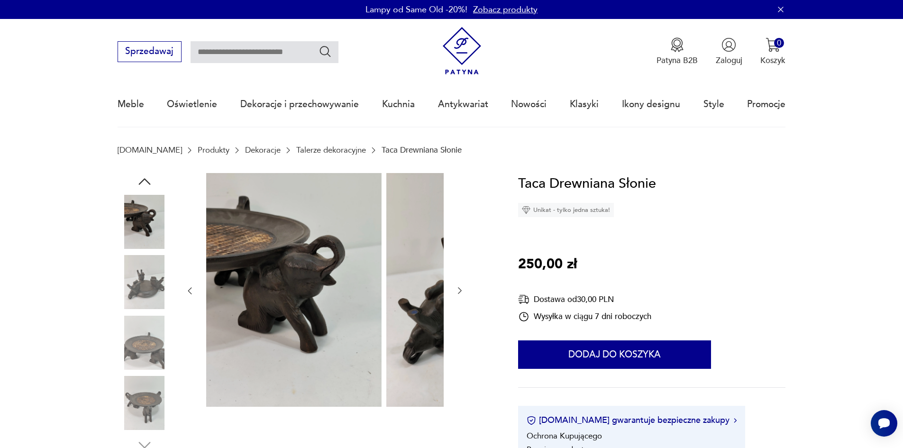
click at [136, 182] on icon "button" at bounding box center [144, 181] width 17 height 17
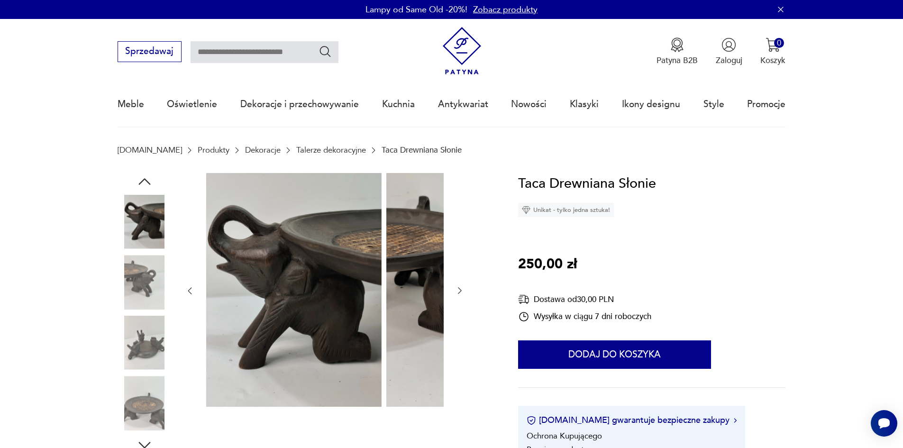
click at [136, 182] on icon "button" at bounding box center [144, 181] width 17 height 17
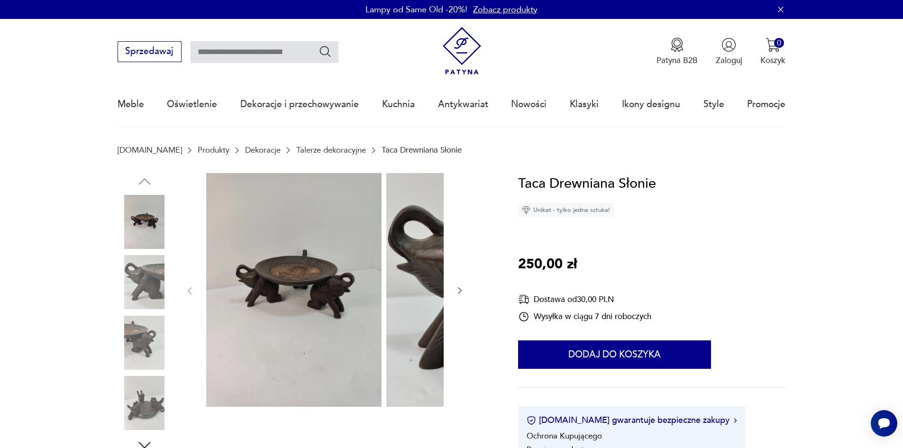
click at [127, 228] on img at bounding box center [145, 222] width 54 height 54
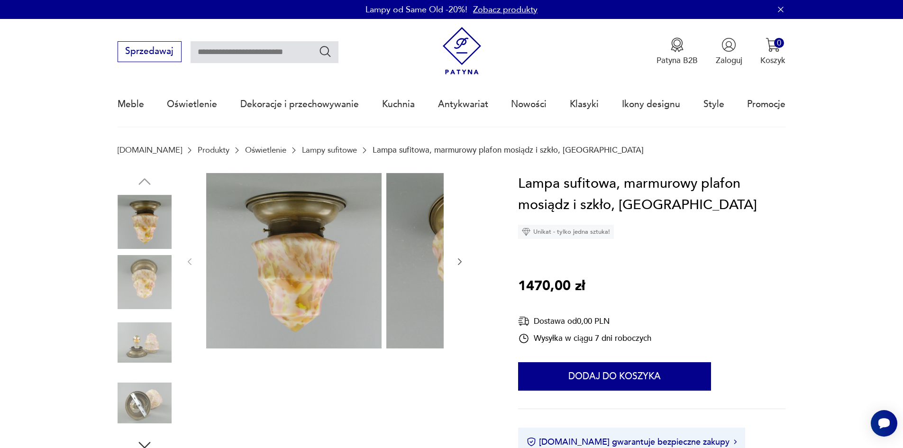
click at [135, 292] on img at bounding box center [145, 282] width 54 height 54
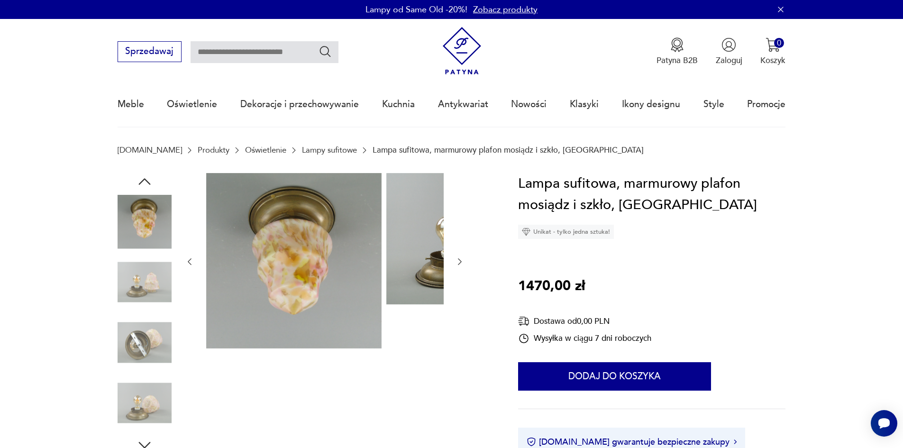
click at [136, 306] on img at bounding box center [145, 282] width 54 height 54
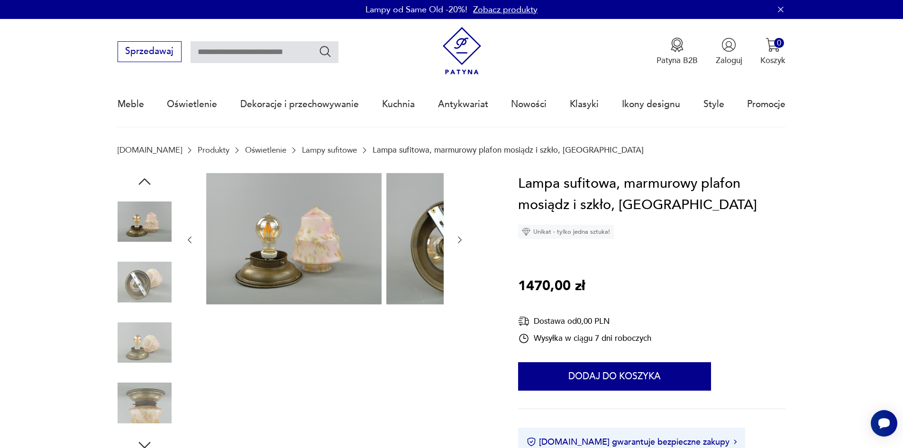
click at [123, 297] on img at bounding box center [145, 282] width 54 height 54
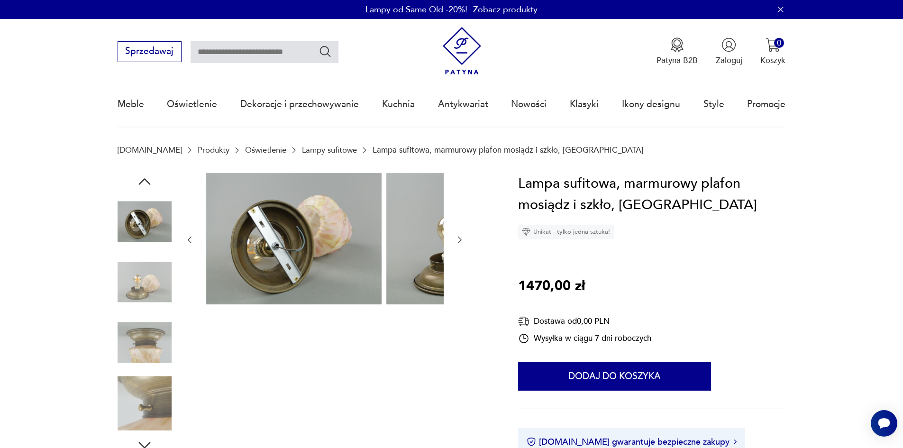
click at [127, 309] on img at bounding box center [145, 282] width 54 height 54
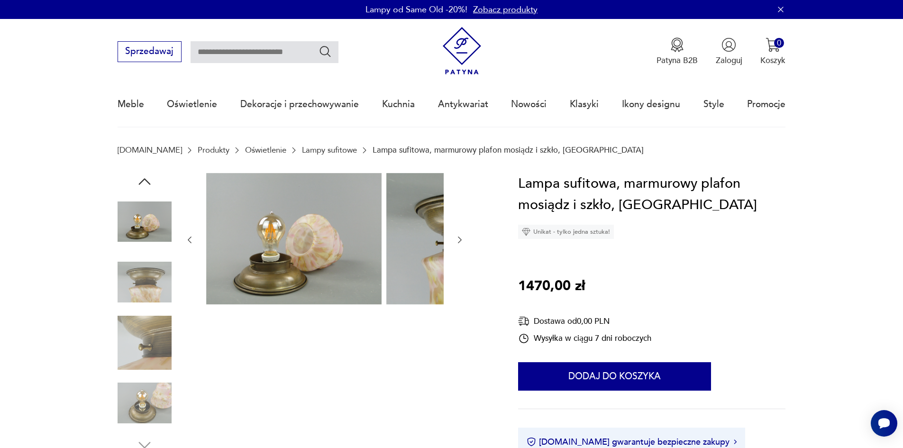
click at [119, 293] on img at bounding box center [145, 282] width 54 height 54
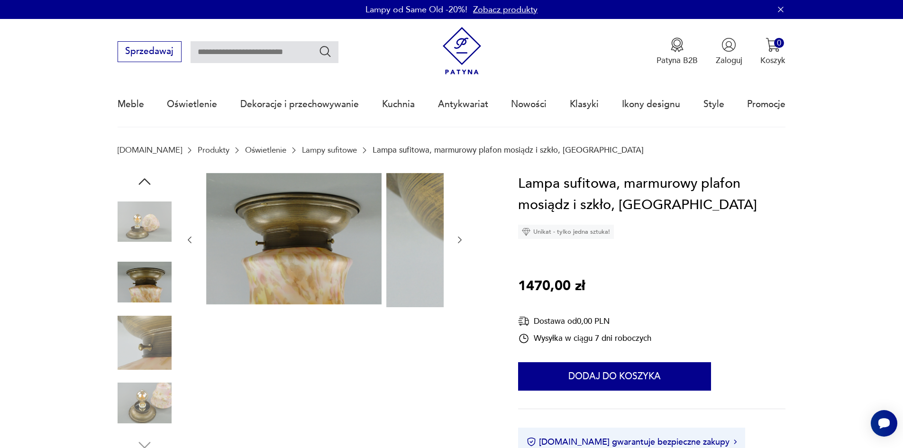
click at [137, 338] on img at bounding box center [145, 343] width 54 height 54
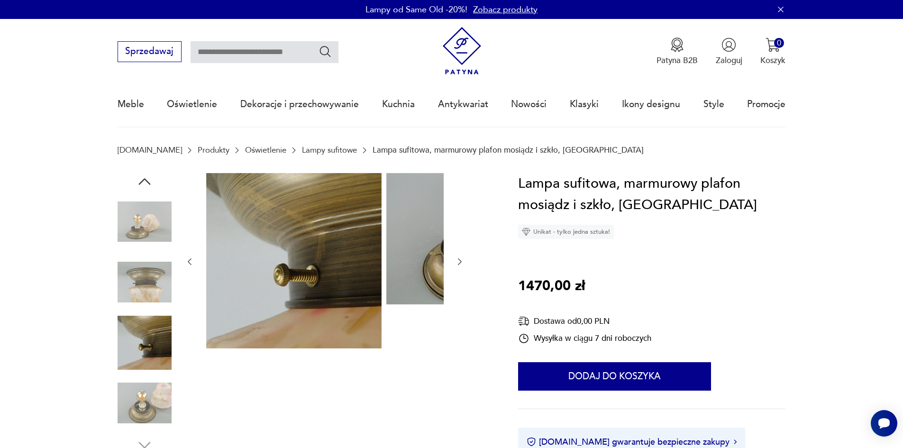
click at [142, 404] on img at bounding box center [145, 403] width 54 height 54
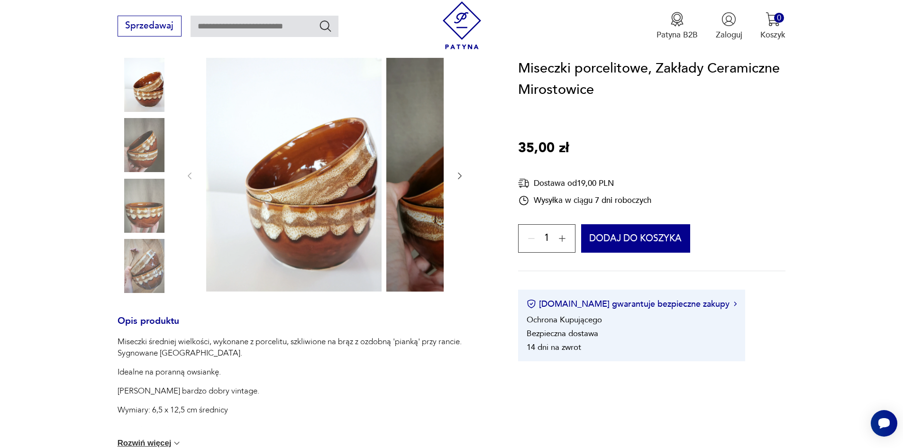
scroll to position [95, 0]
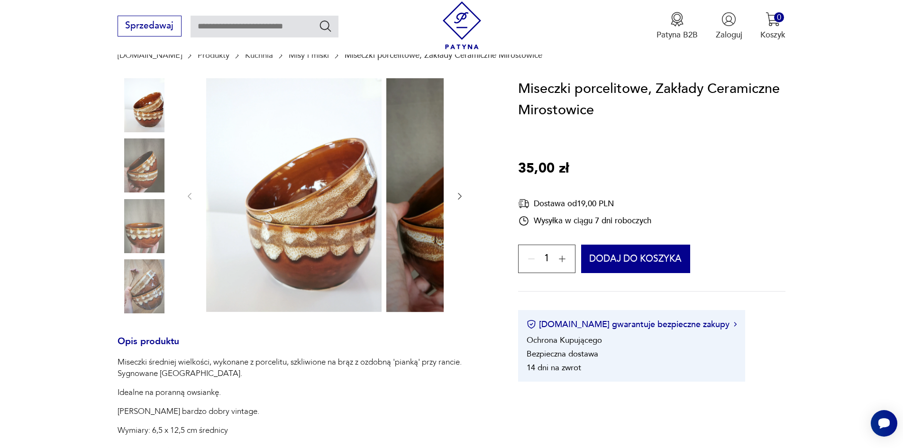
click at [142, 283] on img at bounding box center [145, 286] width 54 height 54
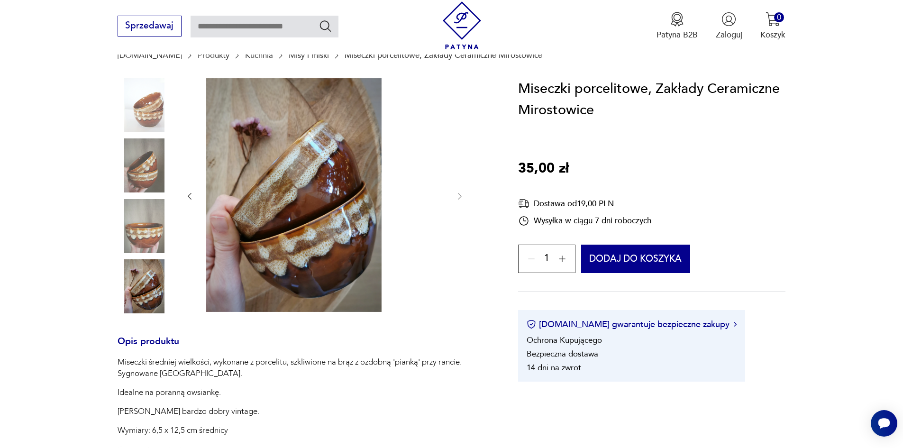
click at [145, 243] on img at bounding box center [145, 226] width 54 height 54
